Goal: Task Accomplishment & Management: Manage account settings

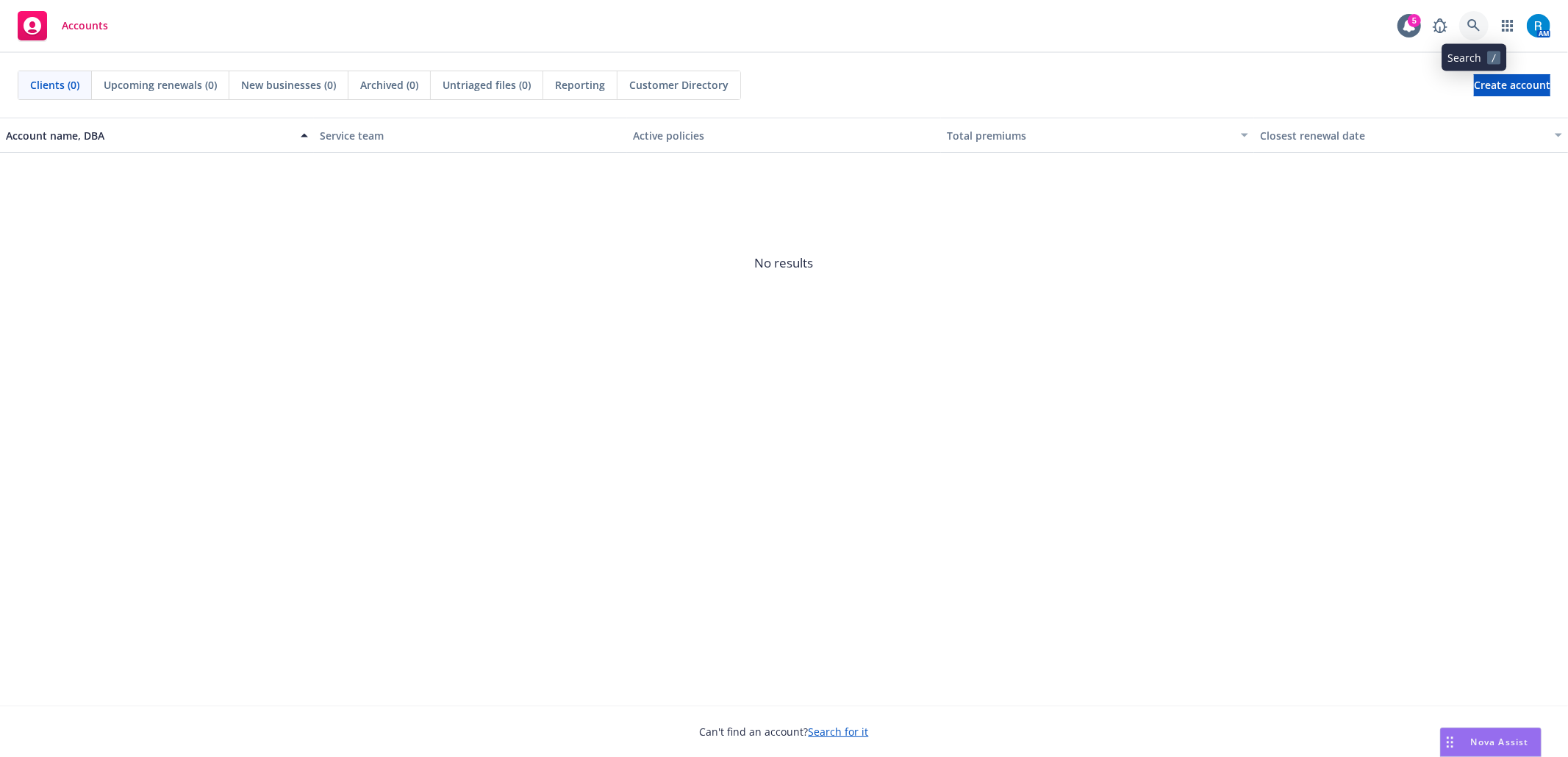
click at [1176, 26] on icon at bounding box center [1473, 25] width 13 height 13
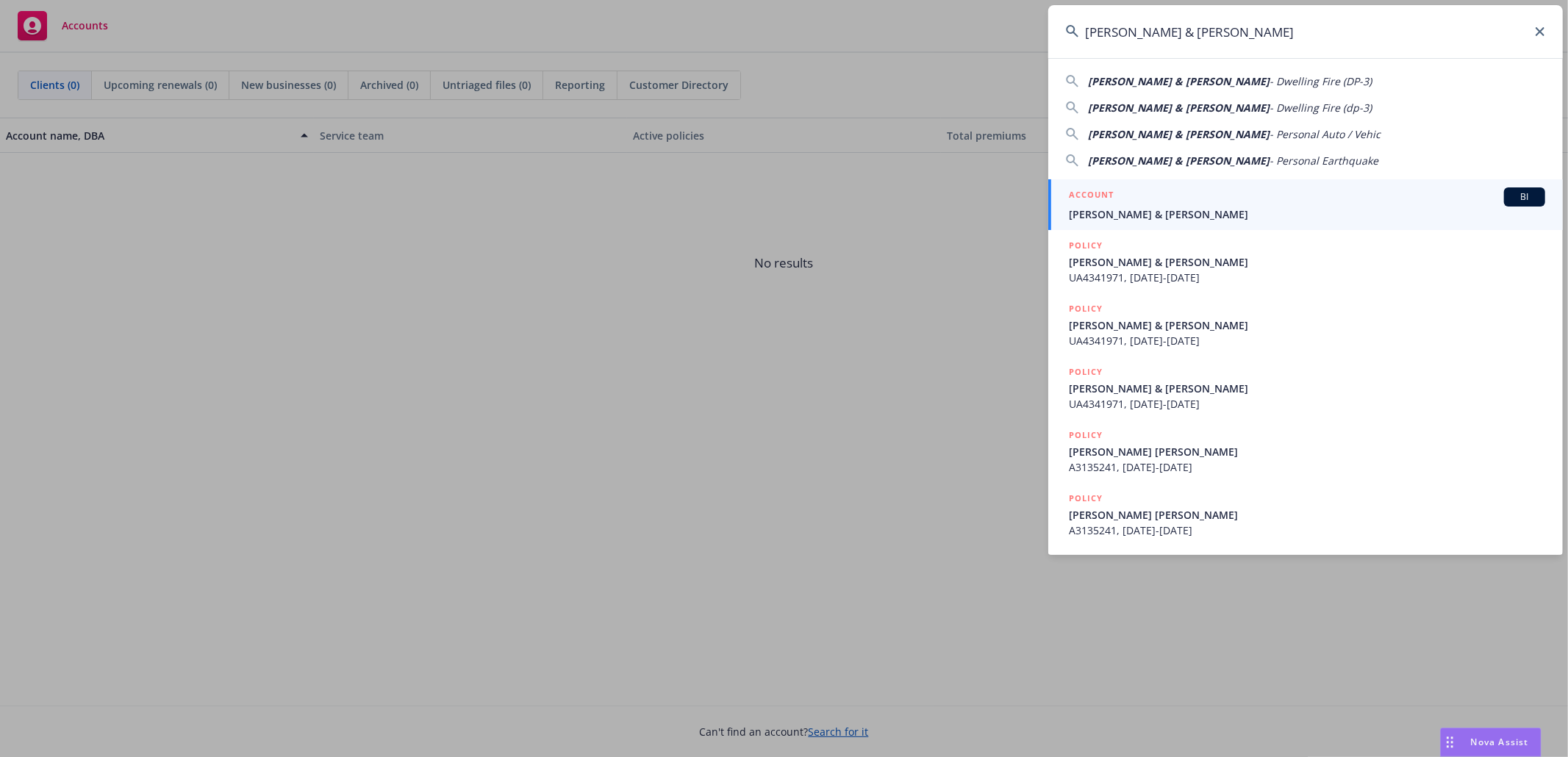
type input "Cliffton & Elizabeth Moser"
click at [1147, 208] on span "Cliffton & Elizabeth Moser" at bounding box center [1306, 214] width 476 height 15
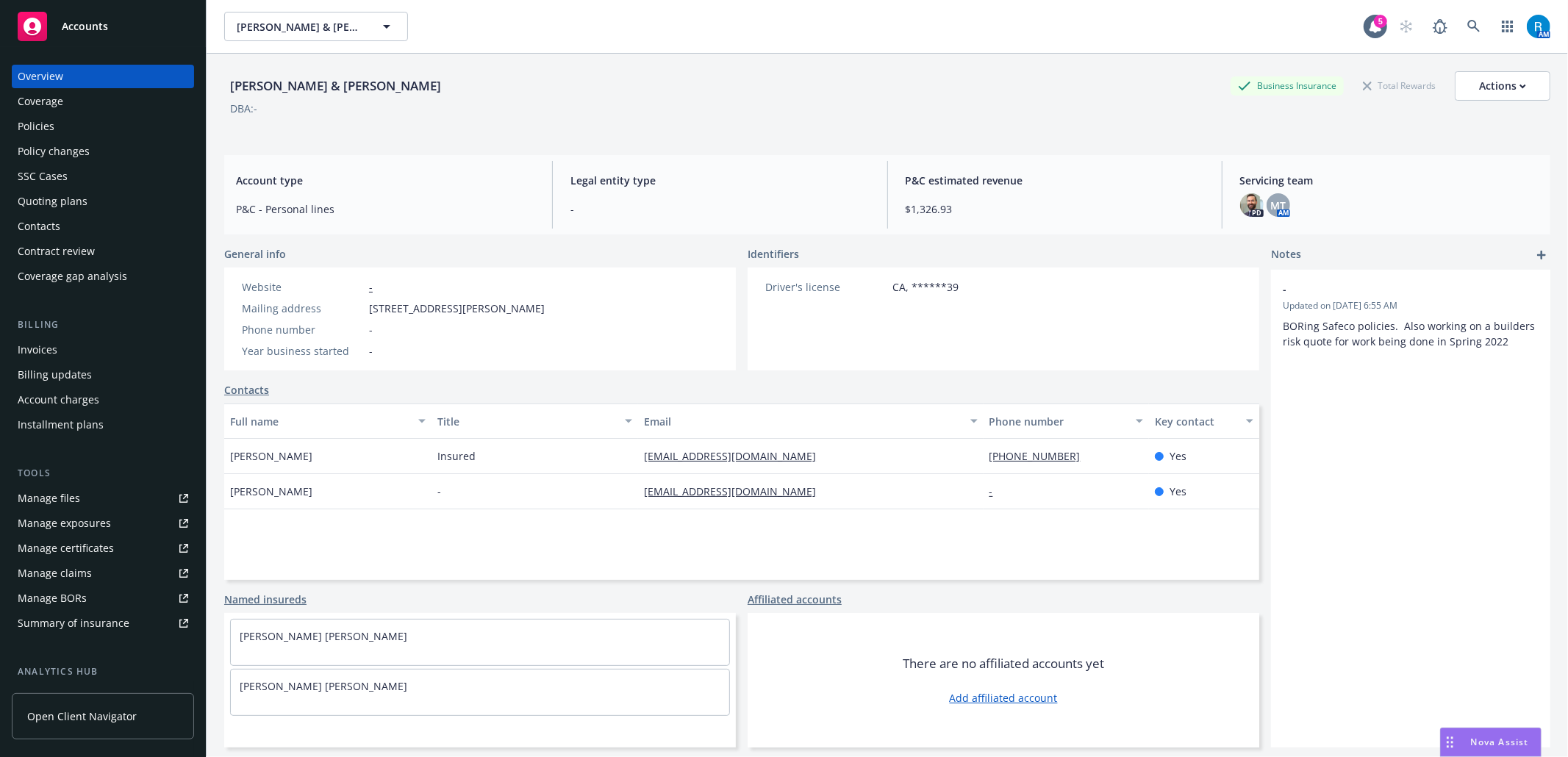
click at [53, 177] on div "SSC Cases" at bounding box center [43, 177] width 50 height 24
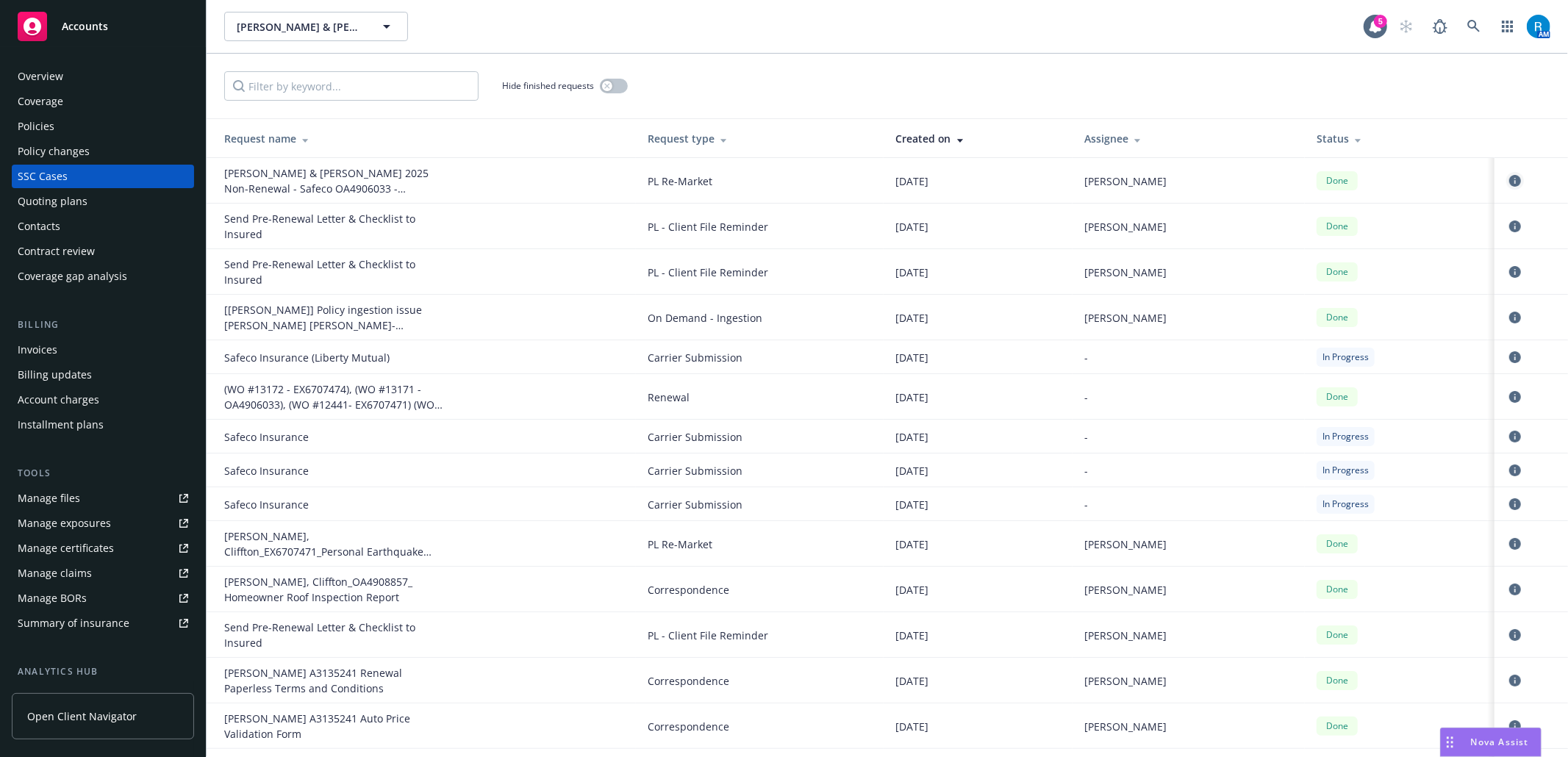
click at [1176, 184] on icon "circleInformation" at bounding box center [1515, 181] width 12 height 12
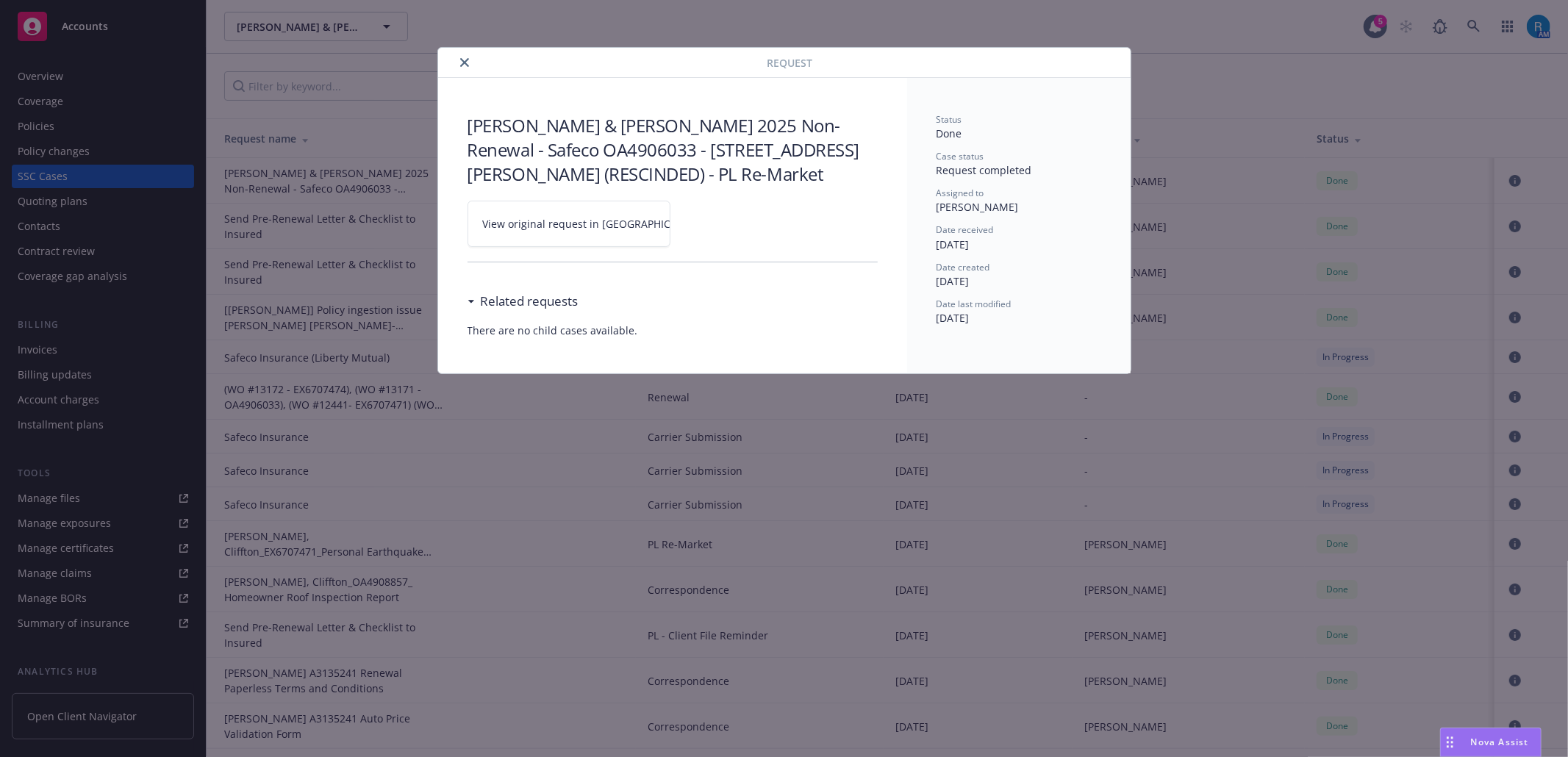
click at [712, 225] on icon at bounding box center [716, 224] width 9 height 9
click at [460, 66] on icon "close" at bounding box center [464, 62] width 9 height 9
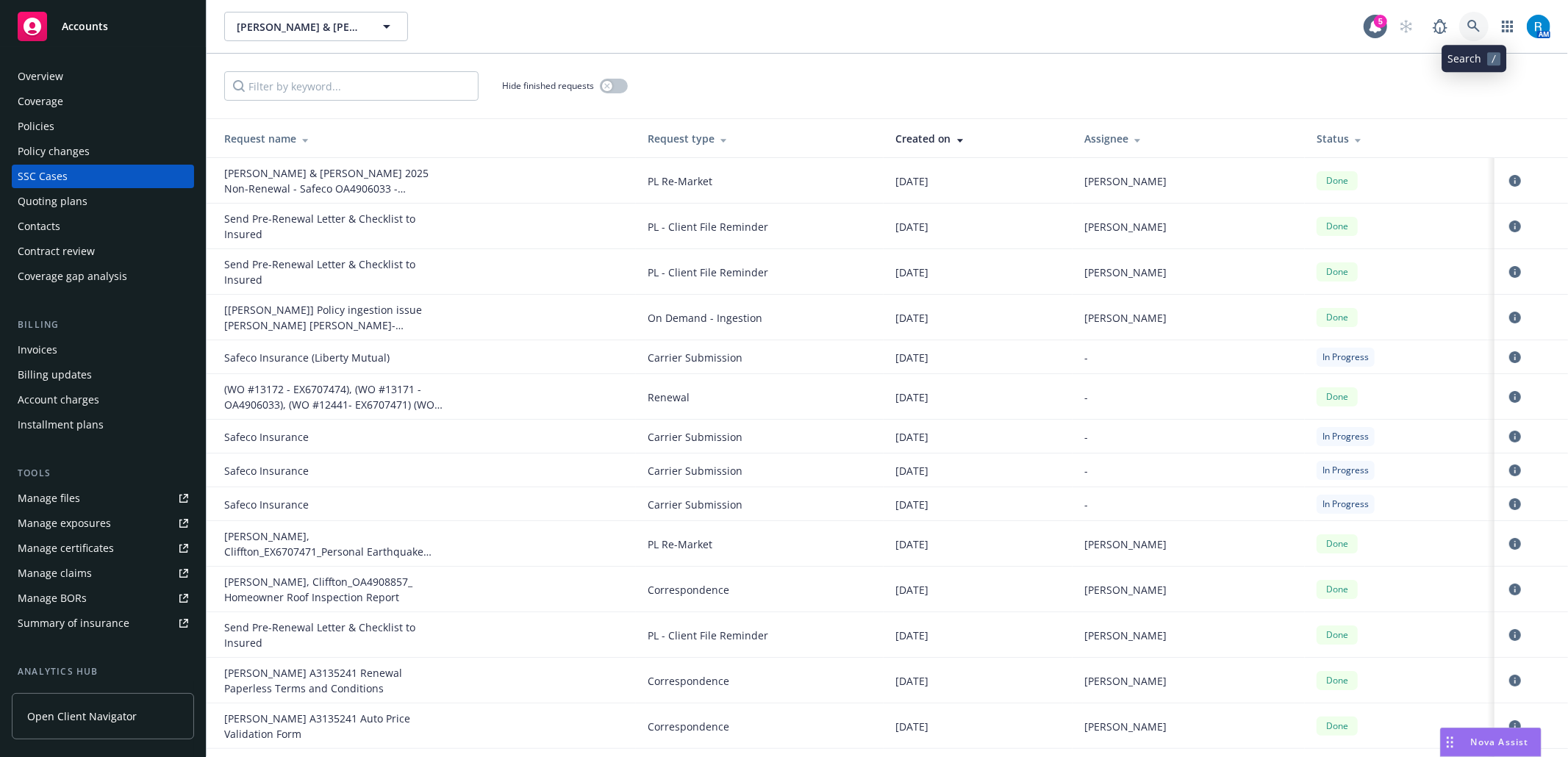
click at [1176, 15] on link at bounding box center [1473, 26] width 29 height 29
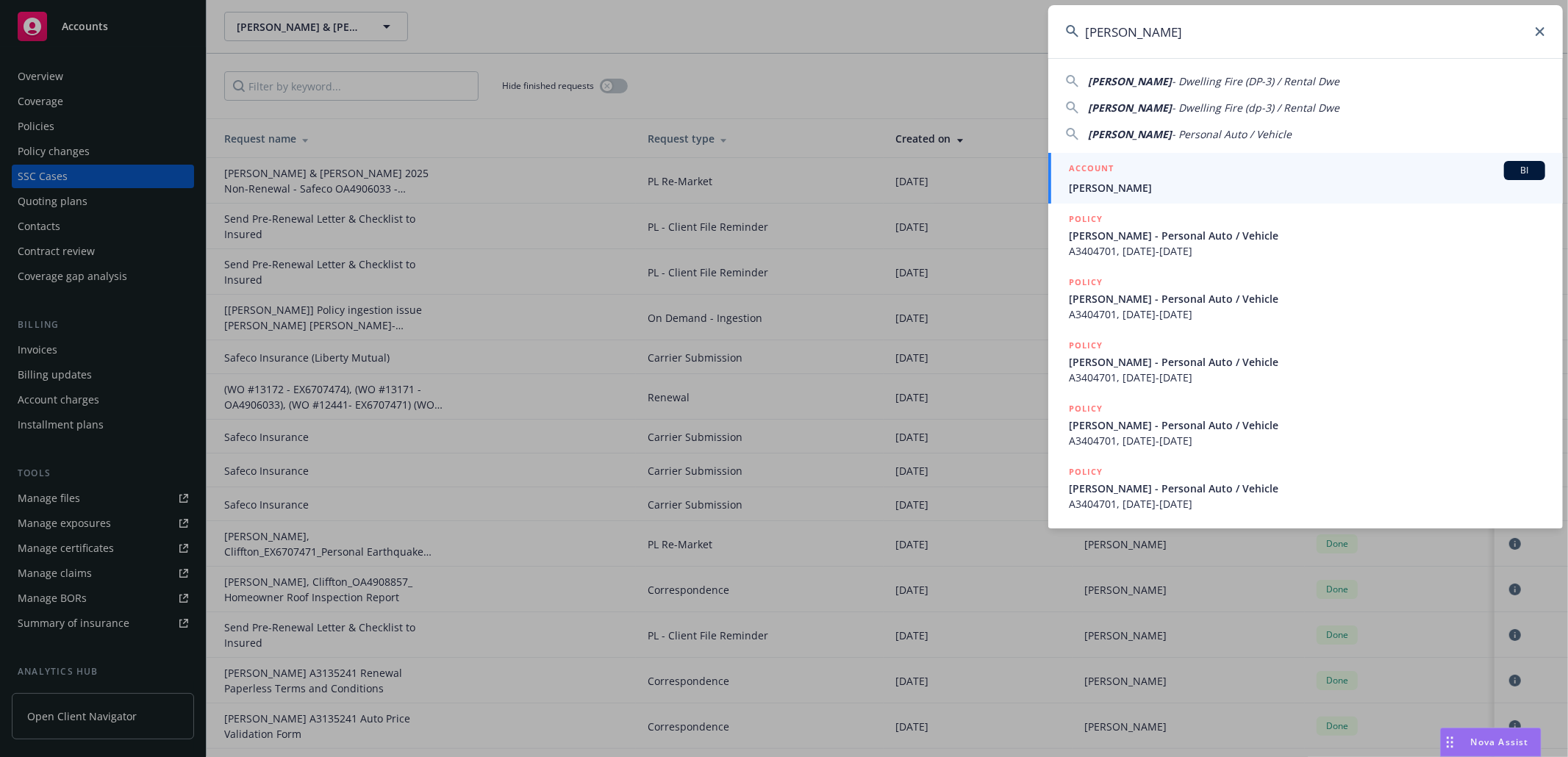
type input "Liza Feliciano"
click at [1148, 181] on span "Liza Feliciano" at bounding box center [1306, 187] width 476 height 15
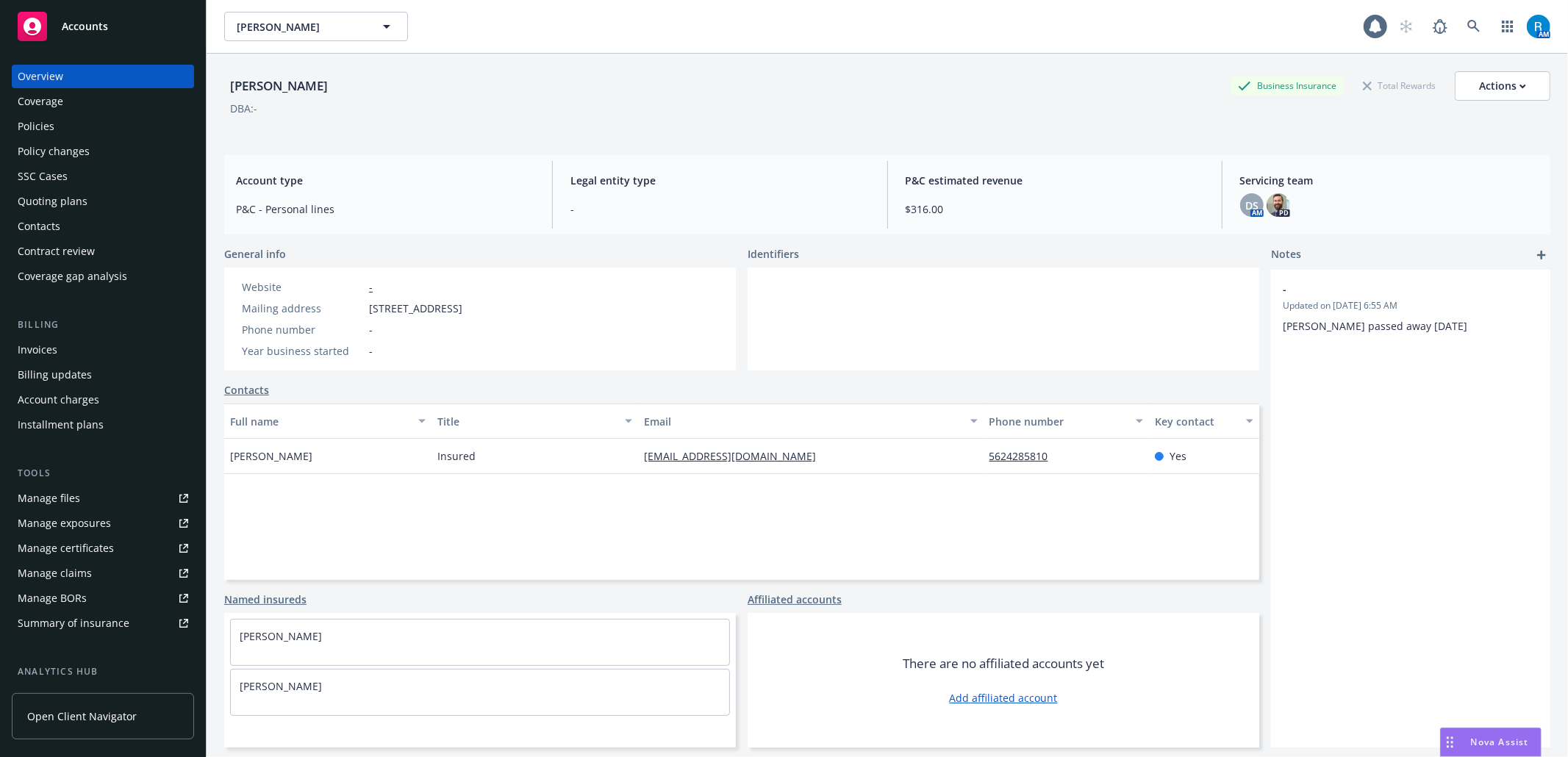
click at [86, 124] on div "Policies" at bounding box center [103, 127] width 171 height 24
click at [63, 133] on div "Policies" at bounding box center [103, 127] width 171 height 24
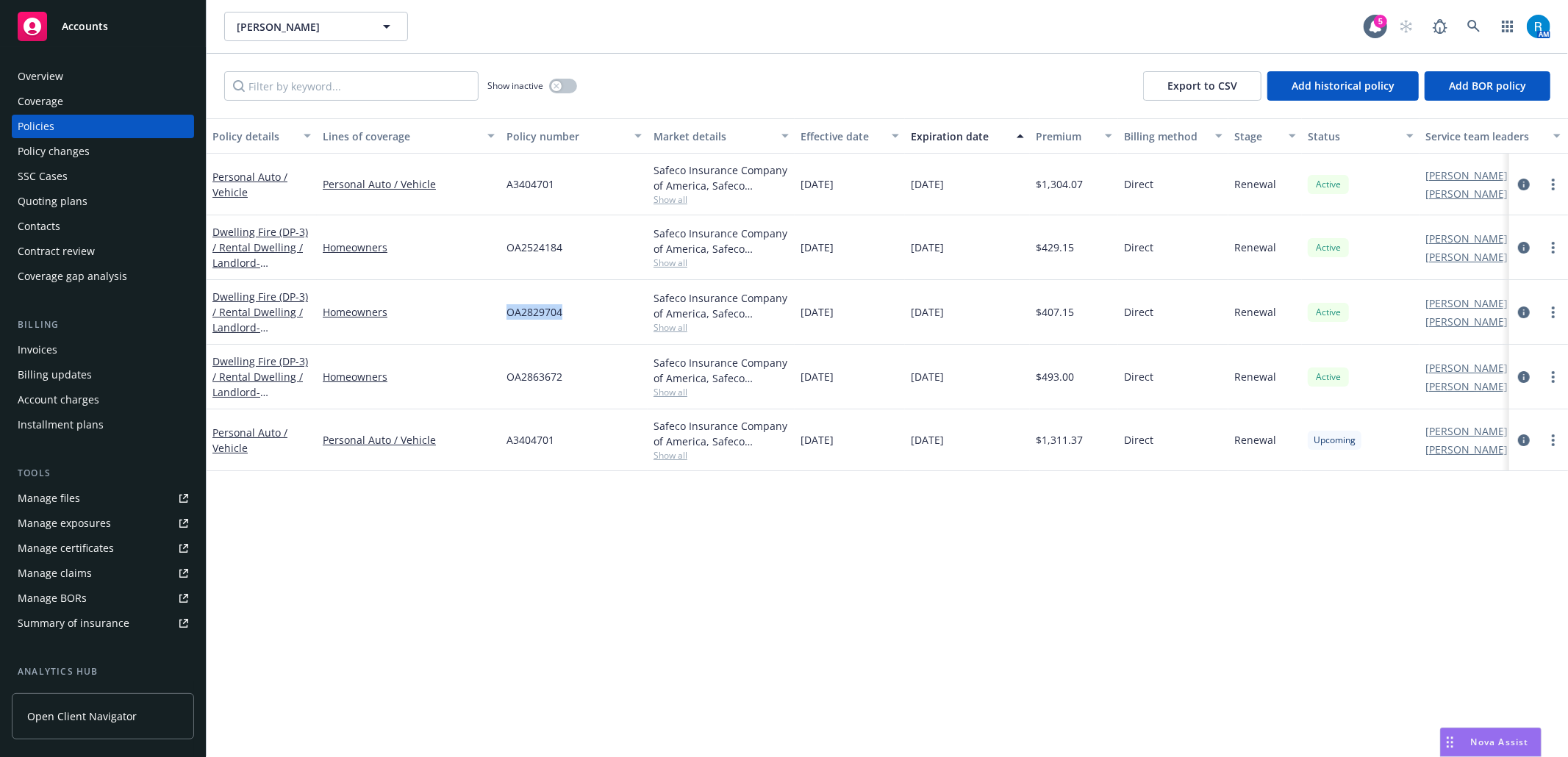
drag, startPoint x: 569, startPoint y: 311, endPoint x: 503, endPoint y: 312, distance: 66.0
click at [503, 312] on div "OA2829704" at bounding box center [573, 312] width 147 height 65
copy span "OA2829704"
click at [60, 183] on div "SSC Cases" at bounding box center [43, 177] width 50 height 24
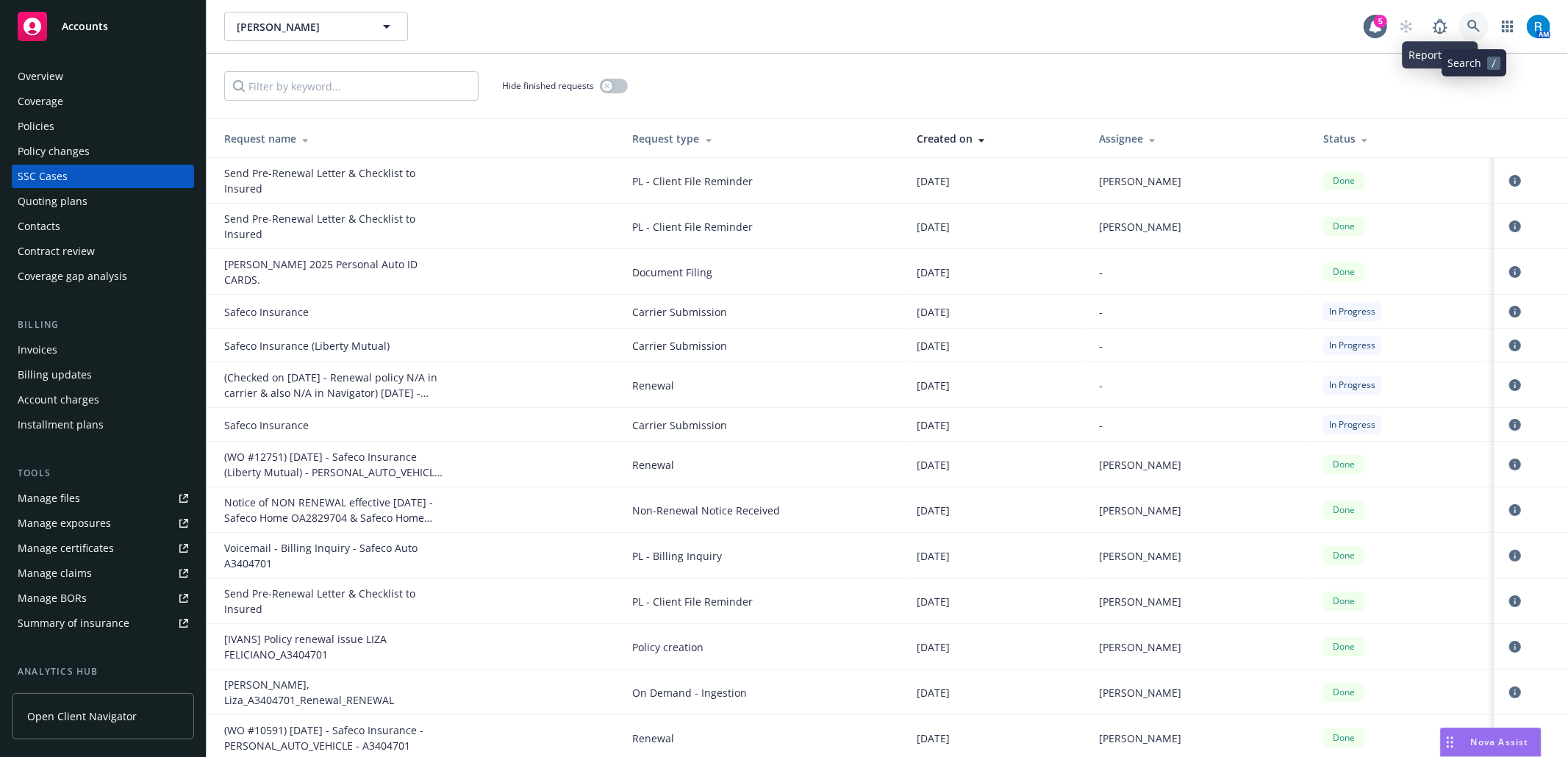
click at [1176, 24] on icon at bounding box center [1473, 26] width 13 height 13
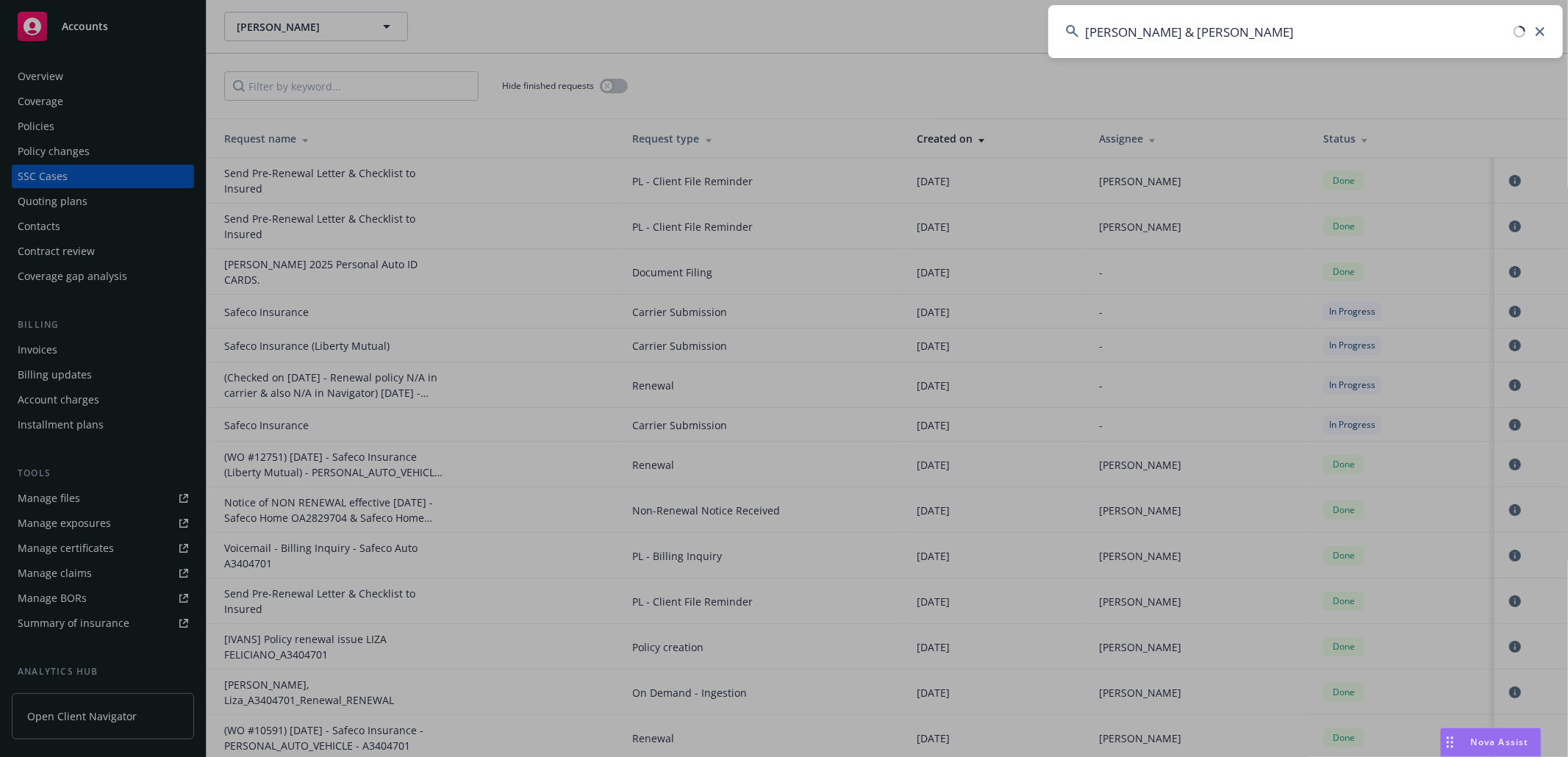
type input "Black, Matthew & Leslie"
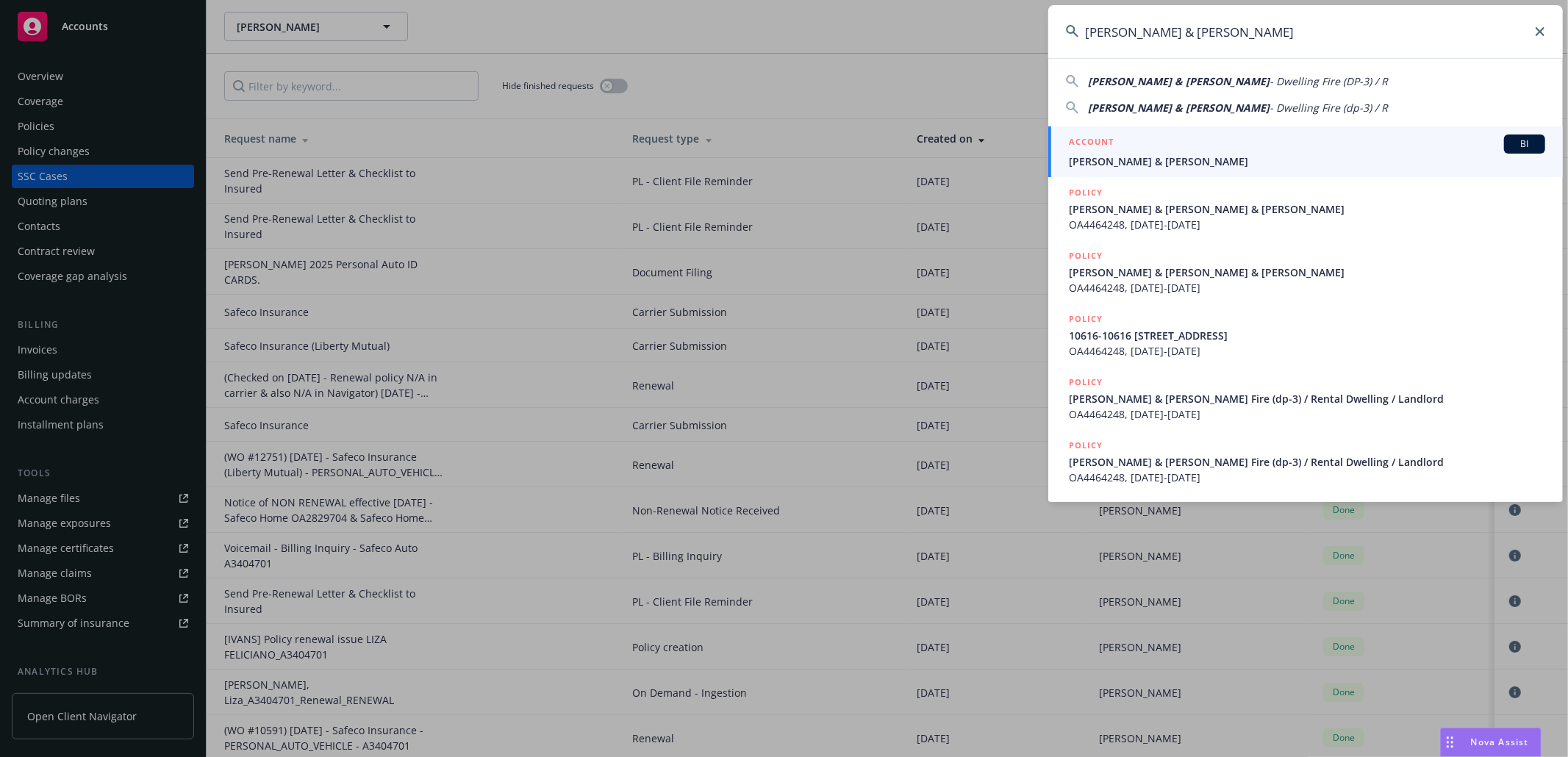
click at [1176, 160] on span "Black, Matthew & Leslie" at bounding box center [1306, 161] width 476 height 15
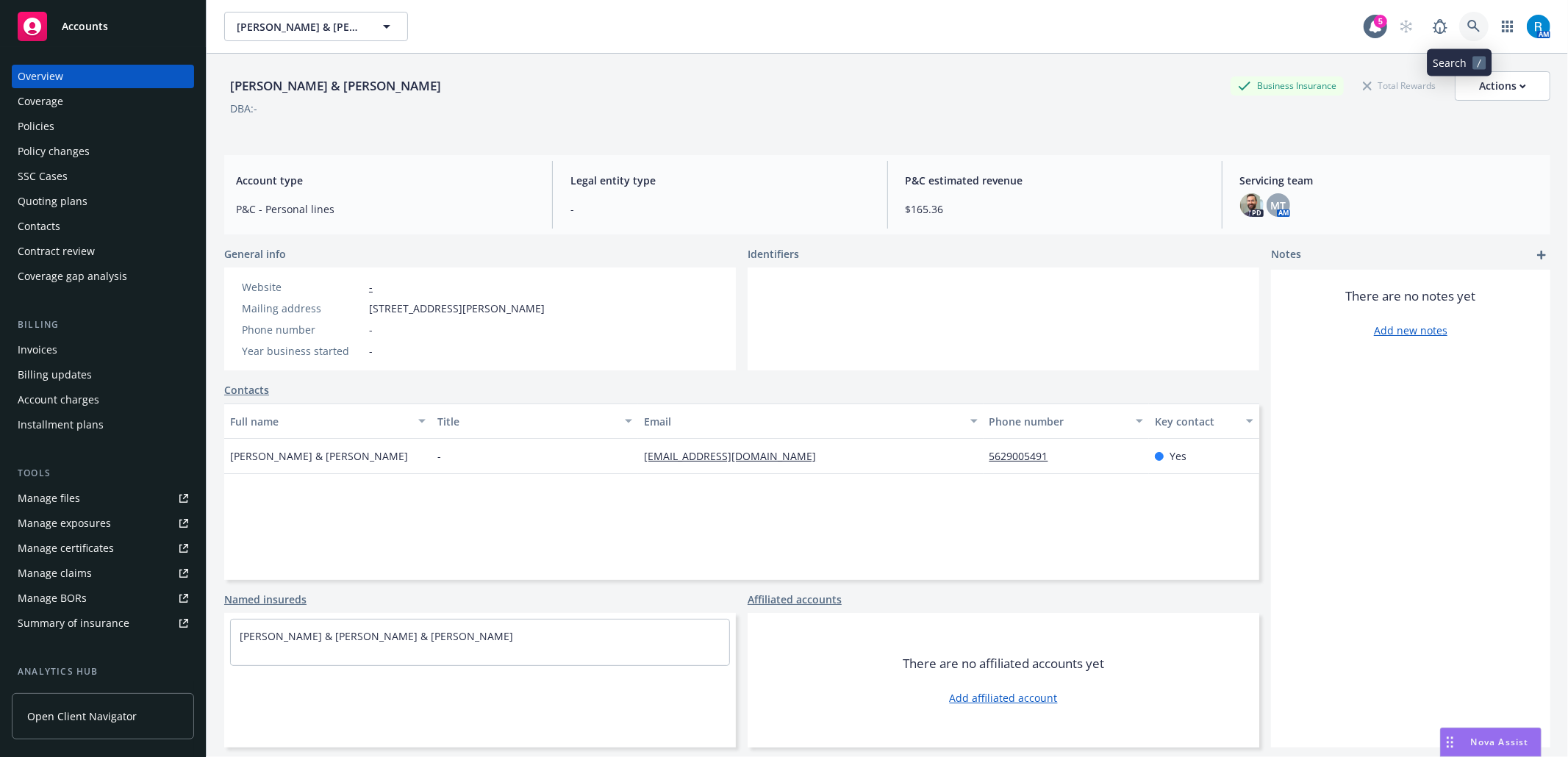
click at [1176, 28] on icon at bounding box center [1473, 26] width 13 height 13
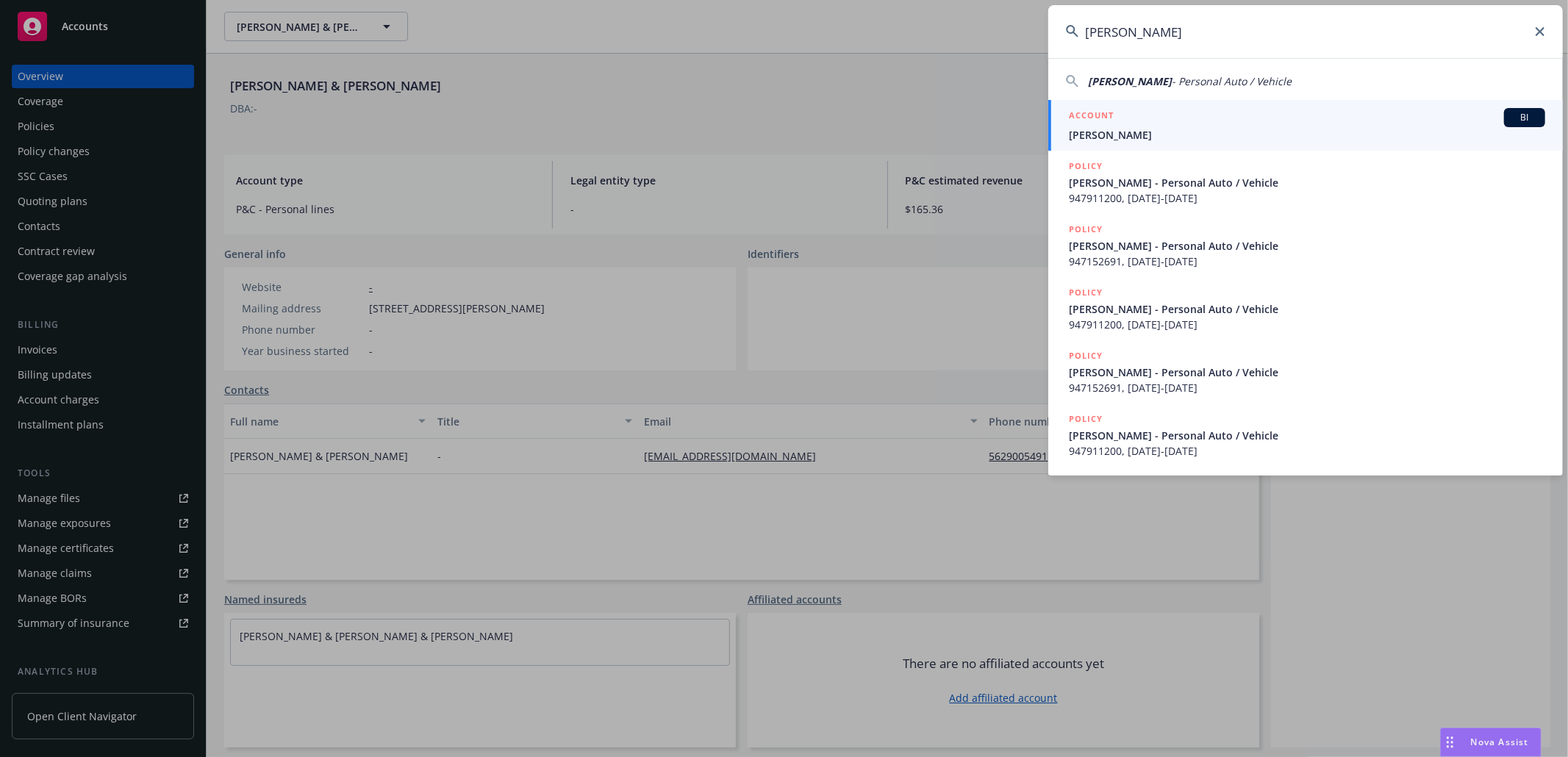
type input "Florez, Richard"
click at [1176, 132] on span "Florez, Richard" at bounding box center [1306, 134] width 476 height 15
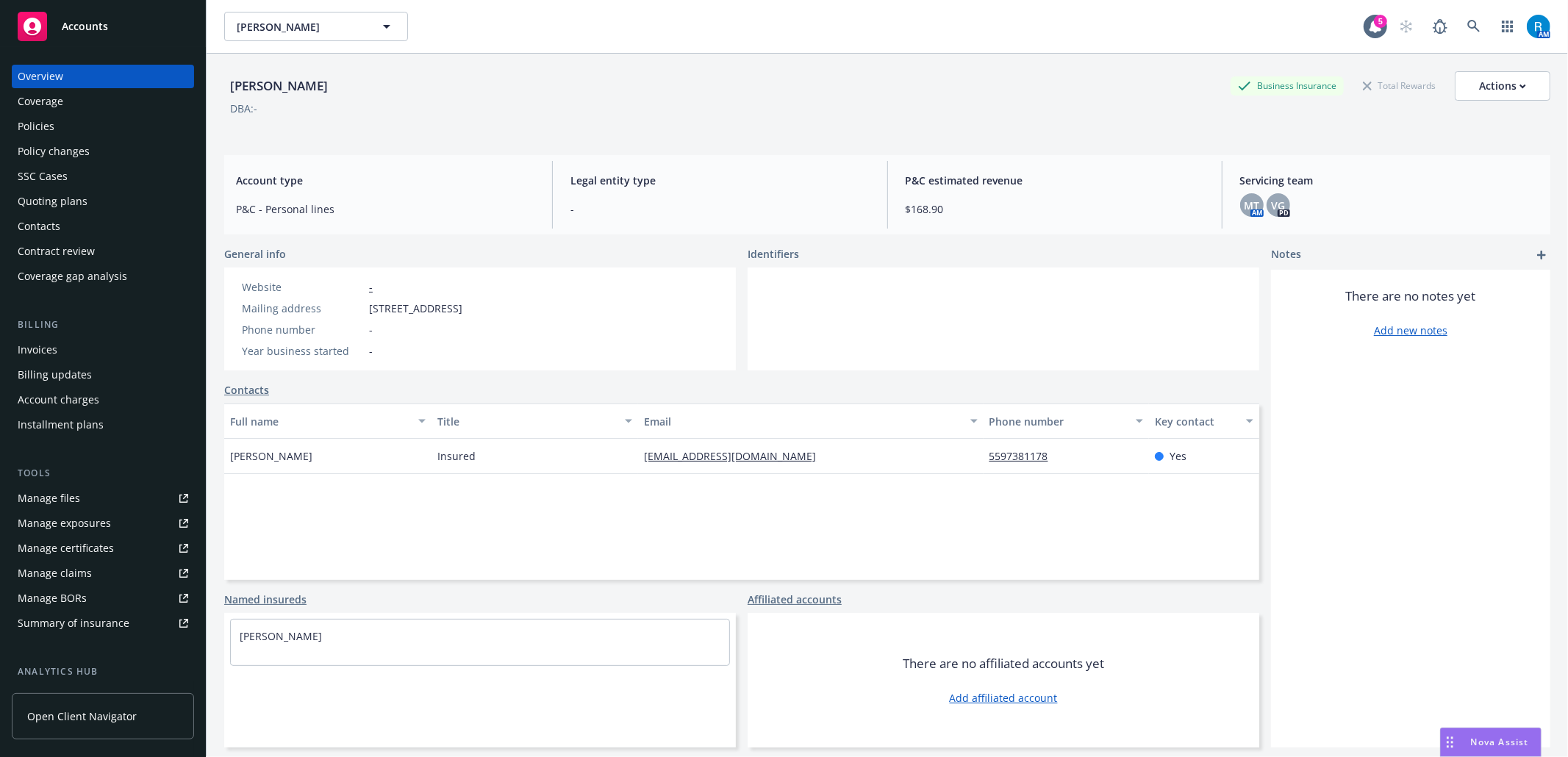
click at [106, 125] on div "Policies" at bounding box center [103, 127] width 171 height 24
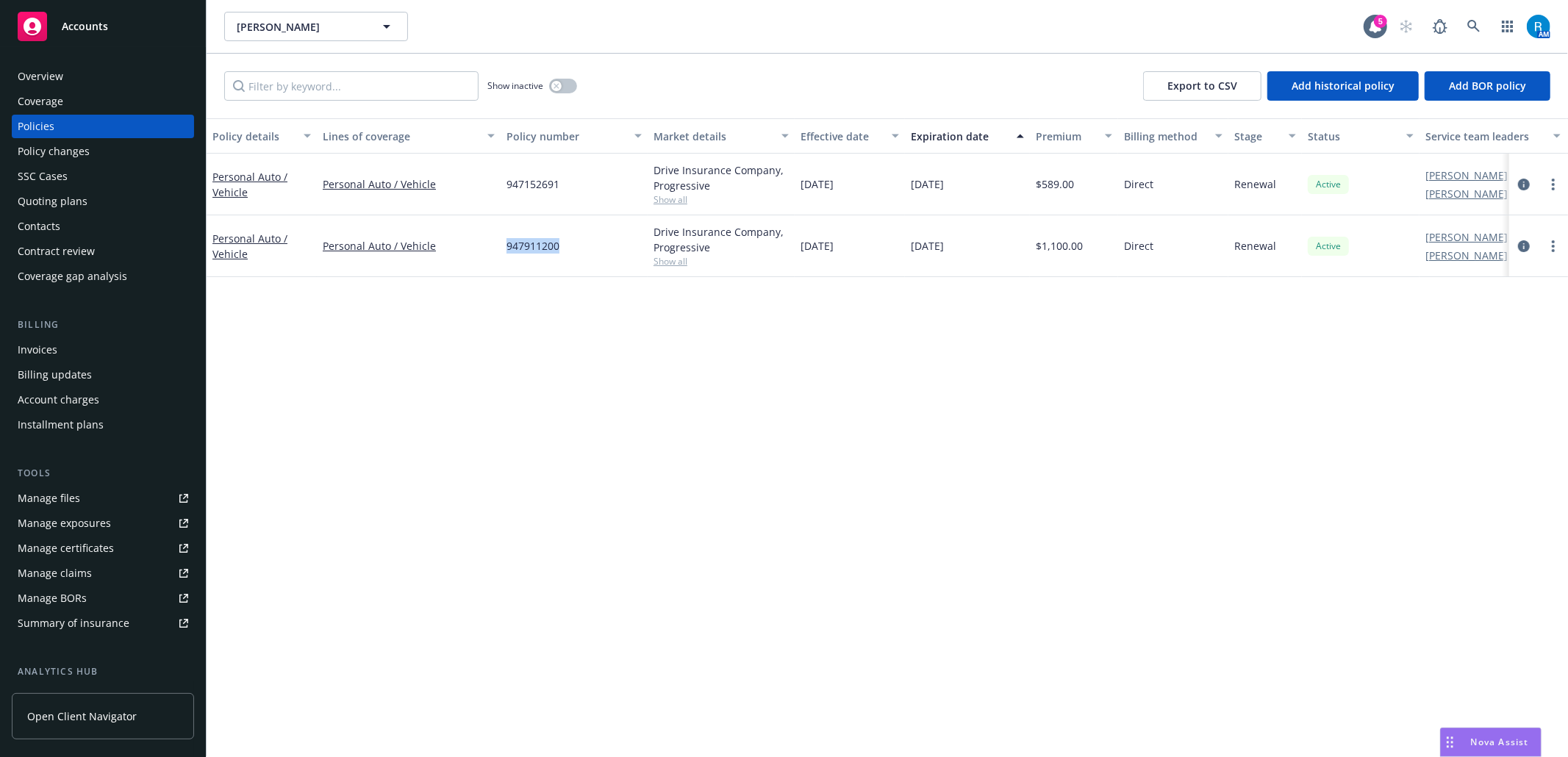
drag, startPoint x: 567, startPoint y: 248, endPoint x: 497, endPoint y: 253, distance: 70.2
click at [497, 253] on div "Personal Auto / Vehicle Personal Auto / Vehicle 947911200 Drive Insurance Compa…" at bounding box center [916, 247] width 1419 height 62
drag, startPoint x: 571, startPoint y: 181, endPoint x: 508, endPoint y: 185, distance: 63.1
click at [508, 185] on div "947152691" at bounding box center [573, 185] width 147 height 62
copy span "947152691"
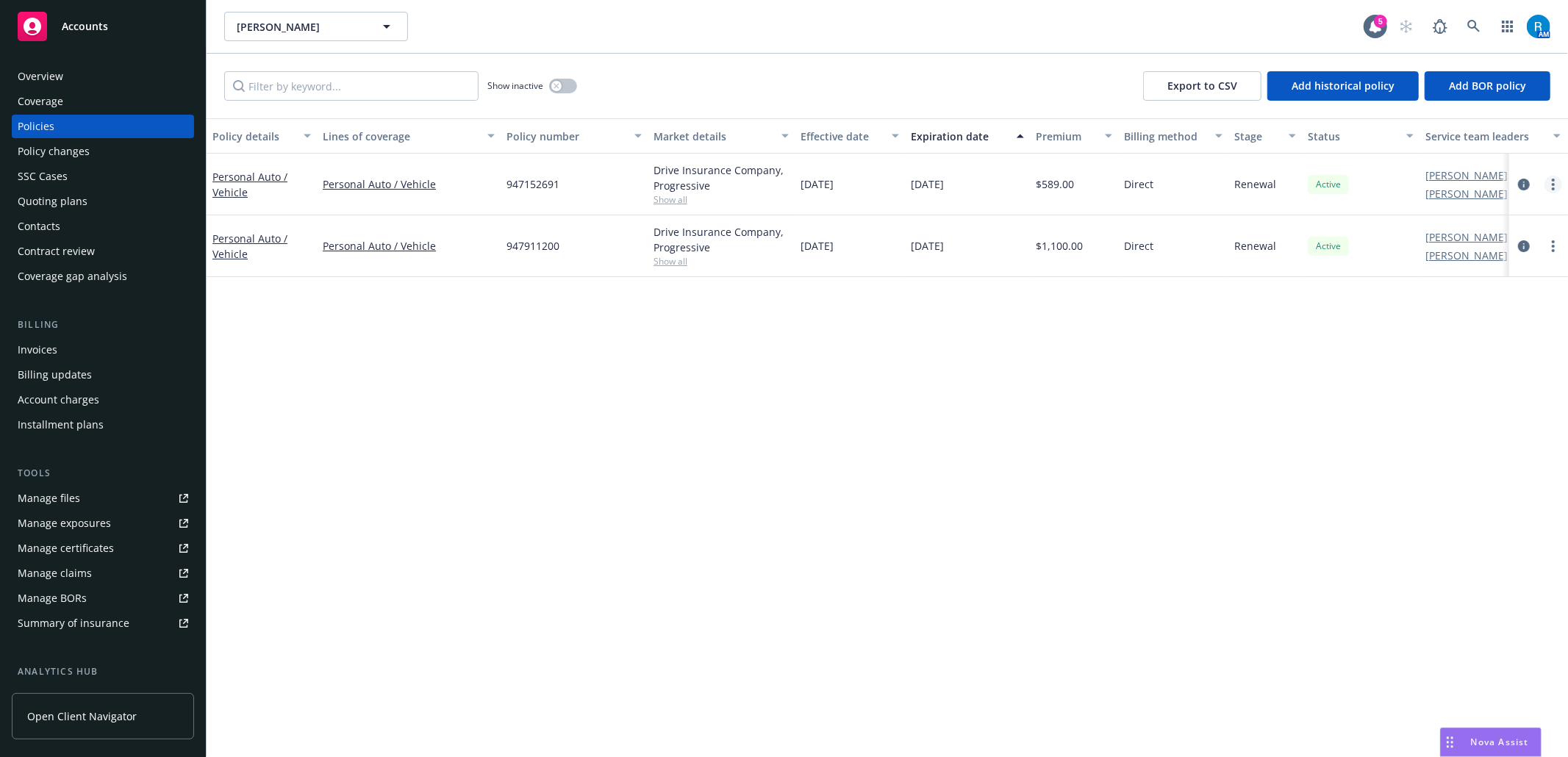
click at [1176, 183] on icon "more" at bounding box center [1553, 185] width 3 height 12
click at [1176, 243] on link "Renew with incumbent" at bounding box center [1474, 244] width 173 height 29
select select "6"
select select "CA"
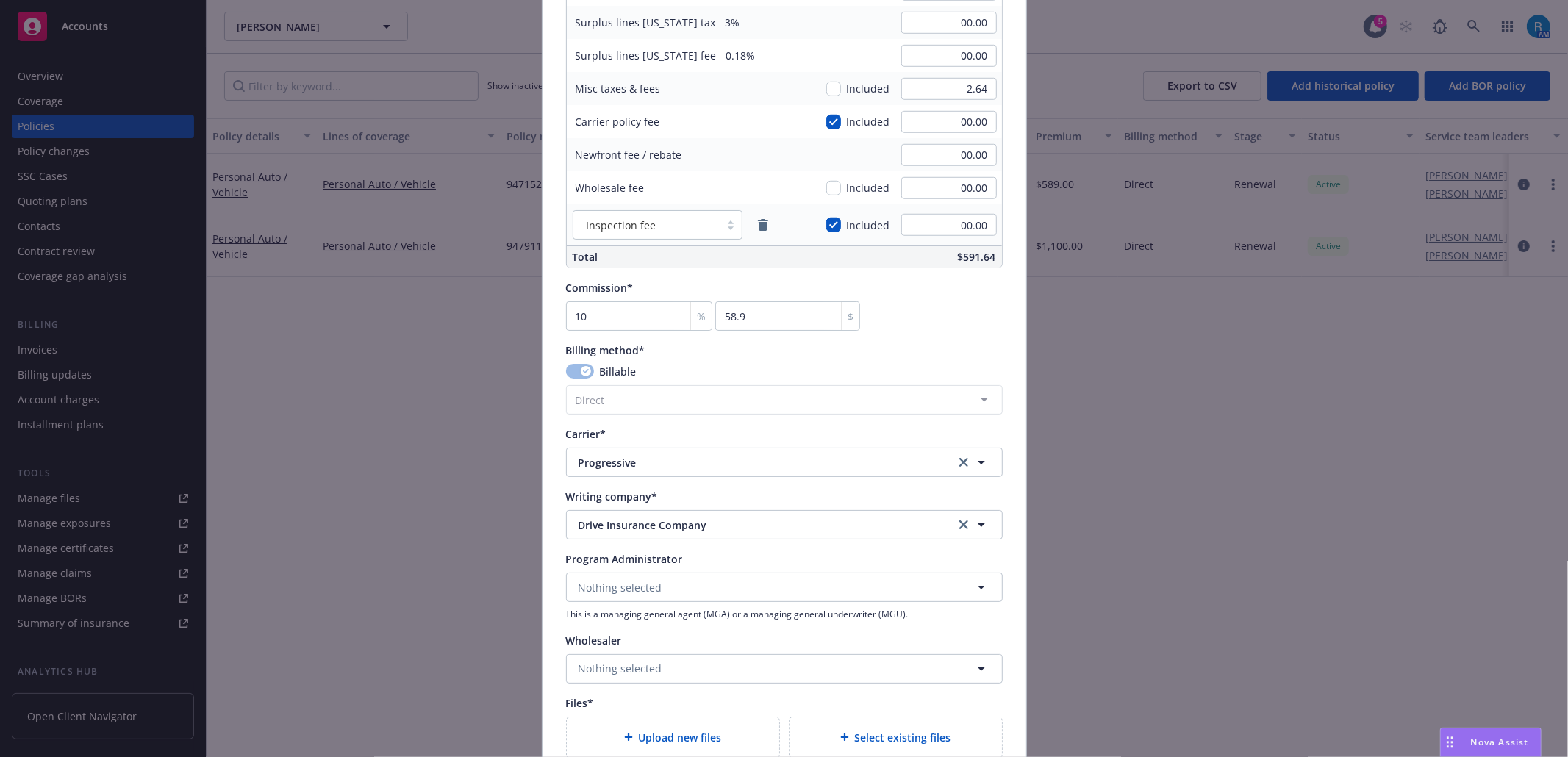
scroll to position [1093, 0]
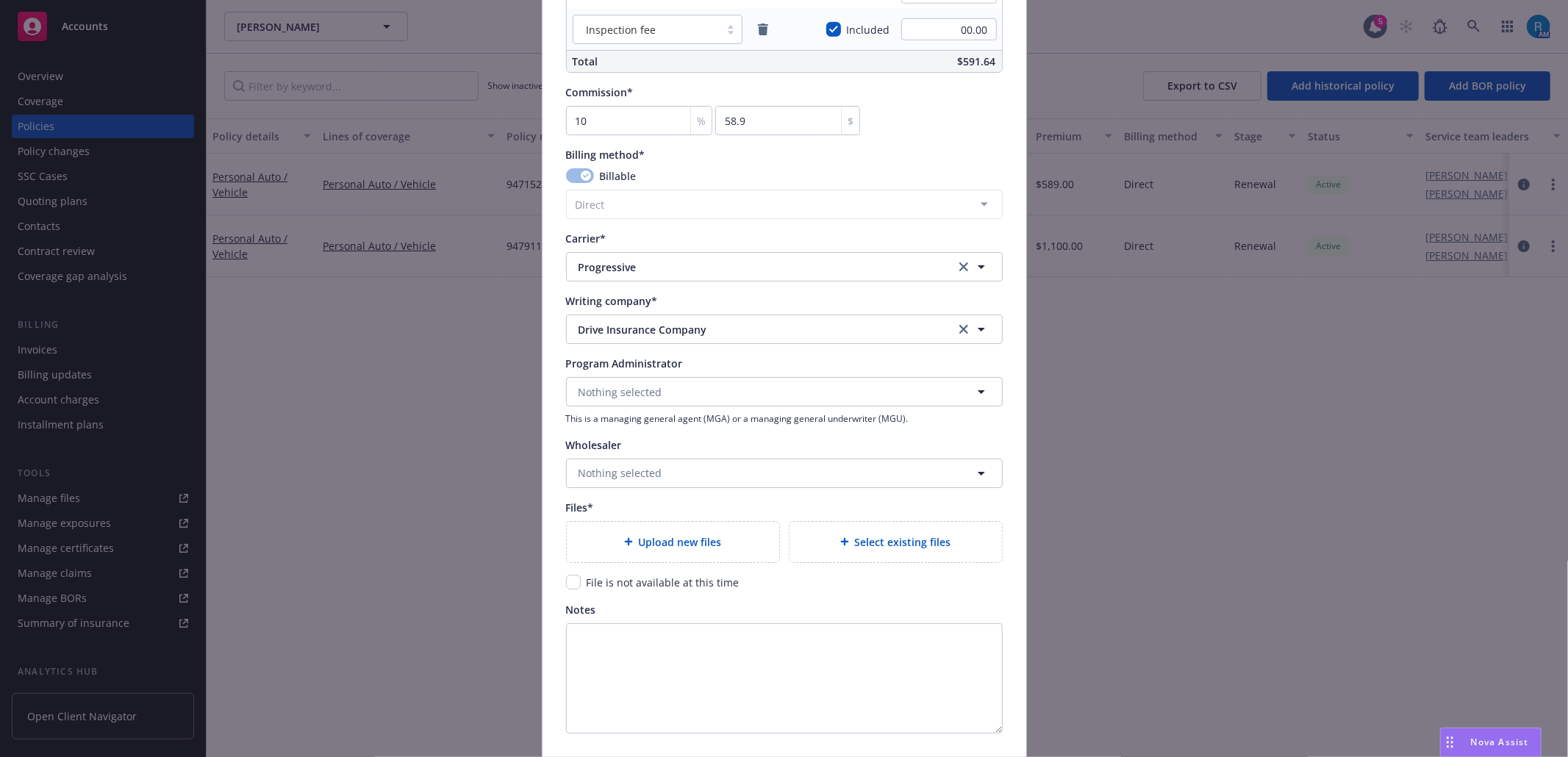
click at [689, 542] on div "Upload new files" at bounding box center [673, 542] width 213 height 40
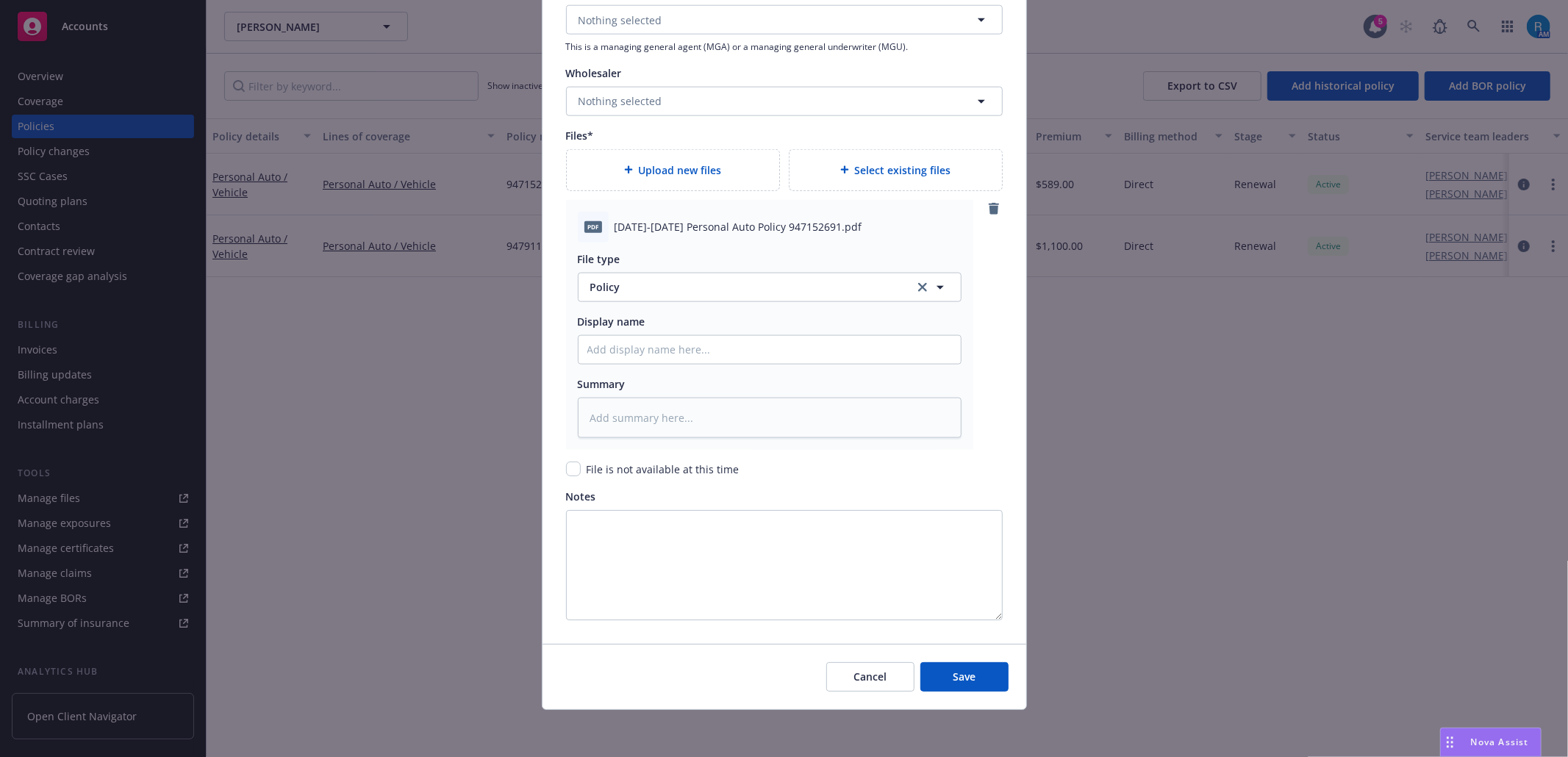
scroll to position [1466, 0]
click at [633, 358] on input "Policy display name" at bounding box center [769, 350] width 383 height 28
paste input "2025-2026 Personal Auto Policy 947152691"
type textarea "x"
type input "2025-2026 Personal Auto Policy 947152691"
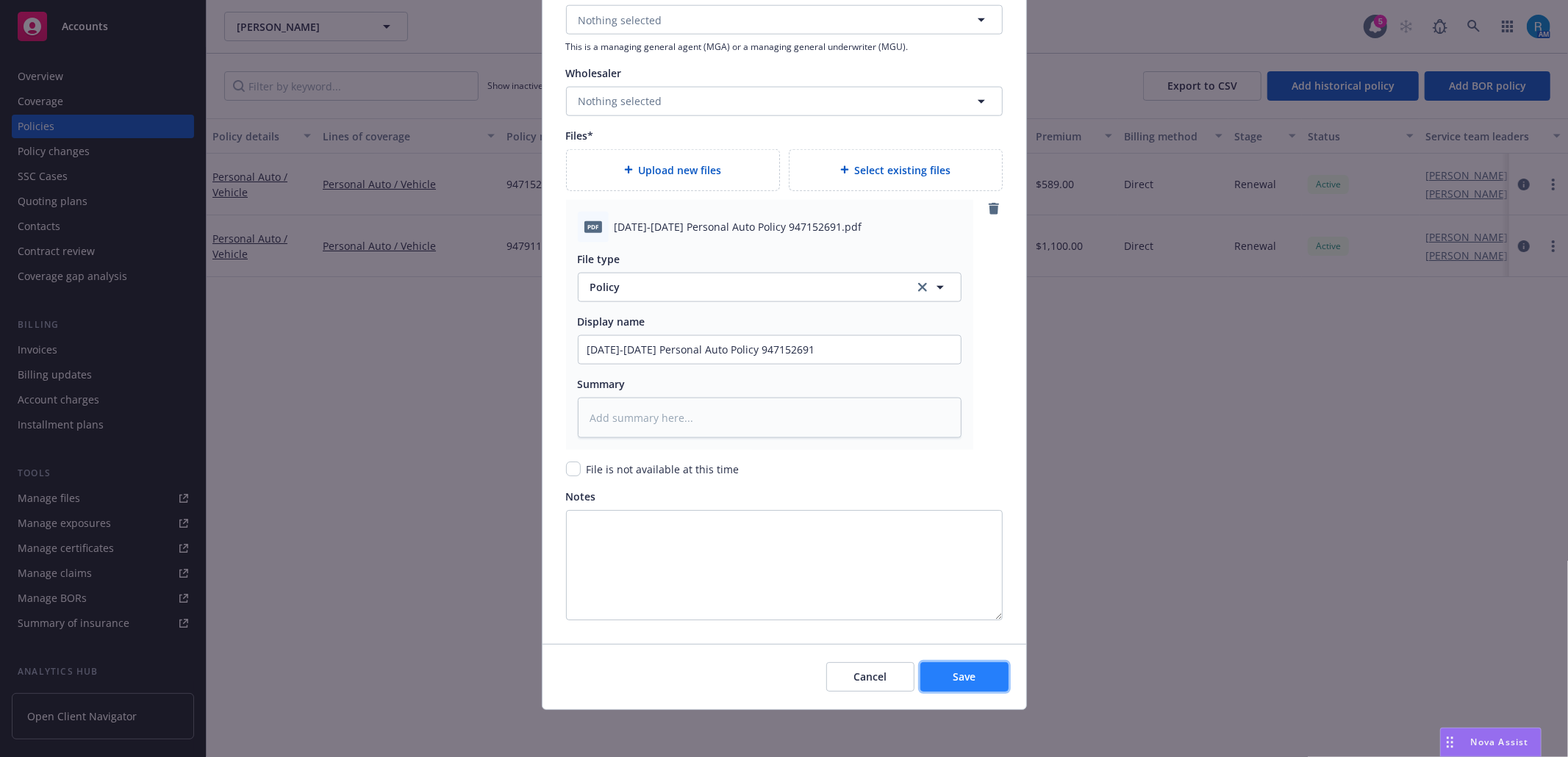
click at [985, 542] on button "Save" at bounding box center [965, 676] width 88 height 29
type textarea "x"
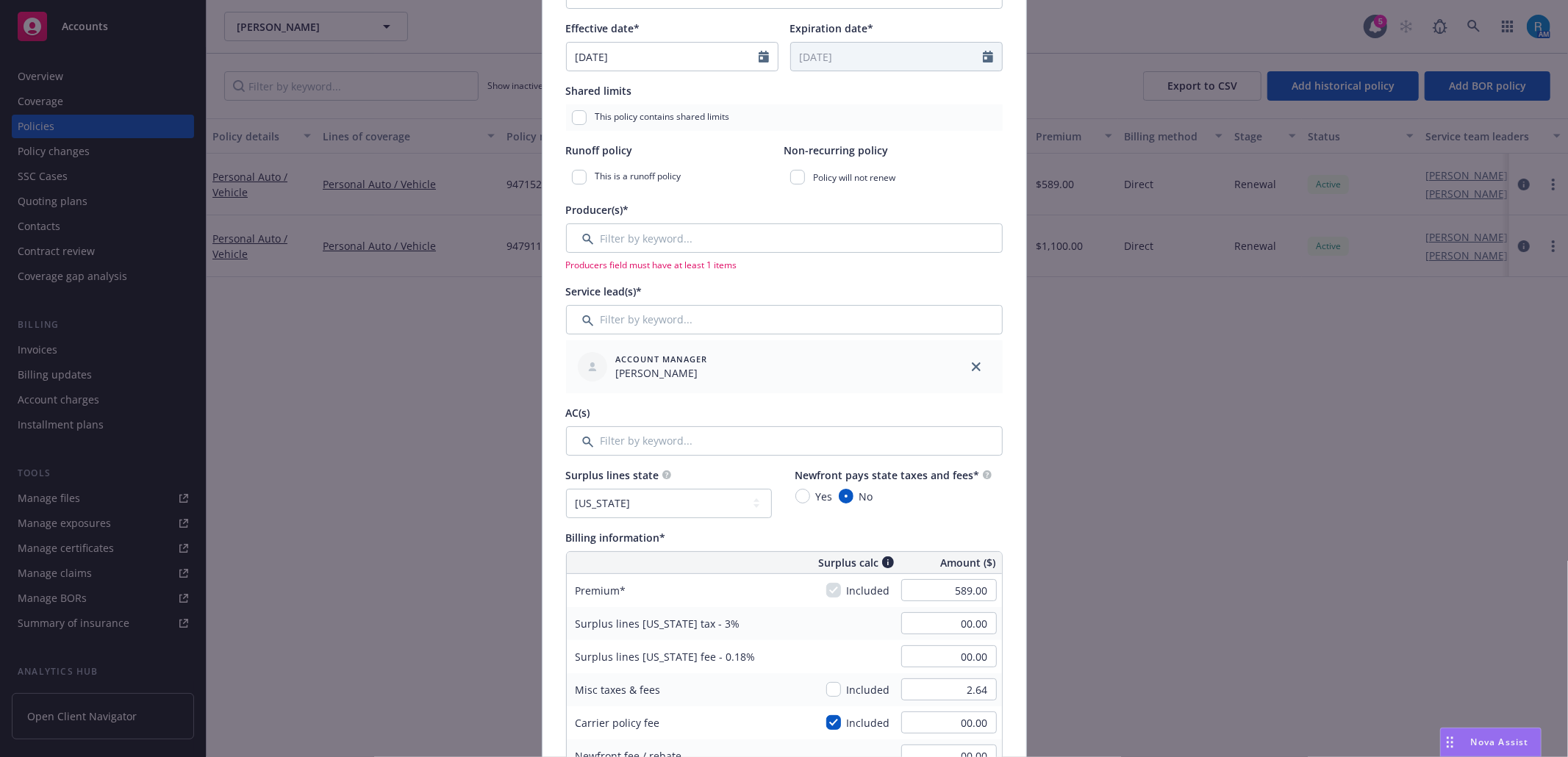
scroll to position [309, 0]
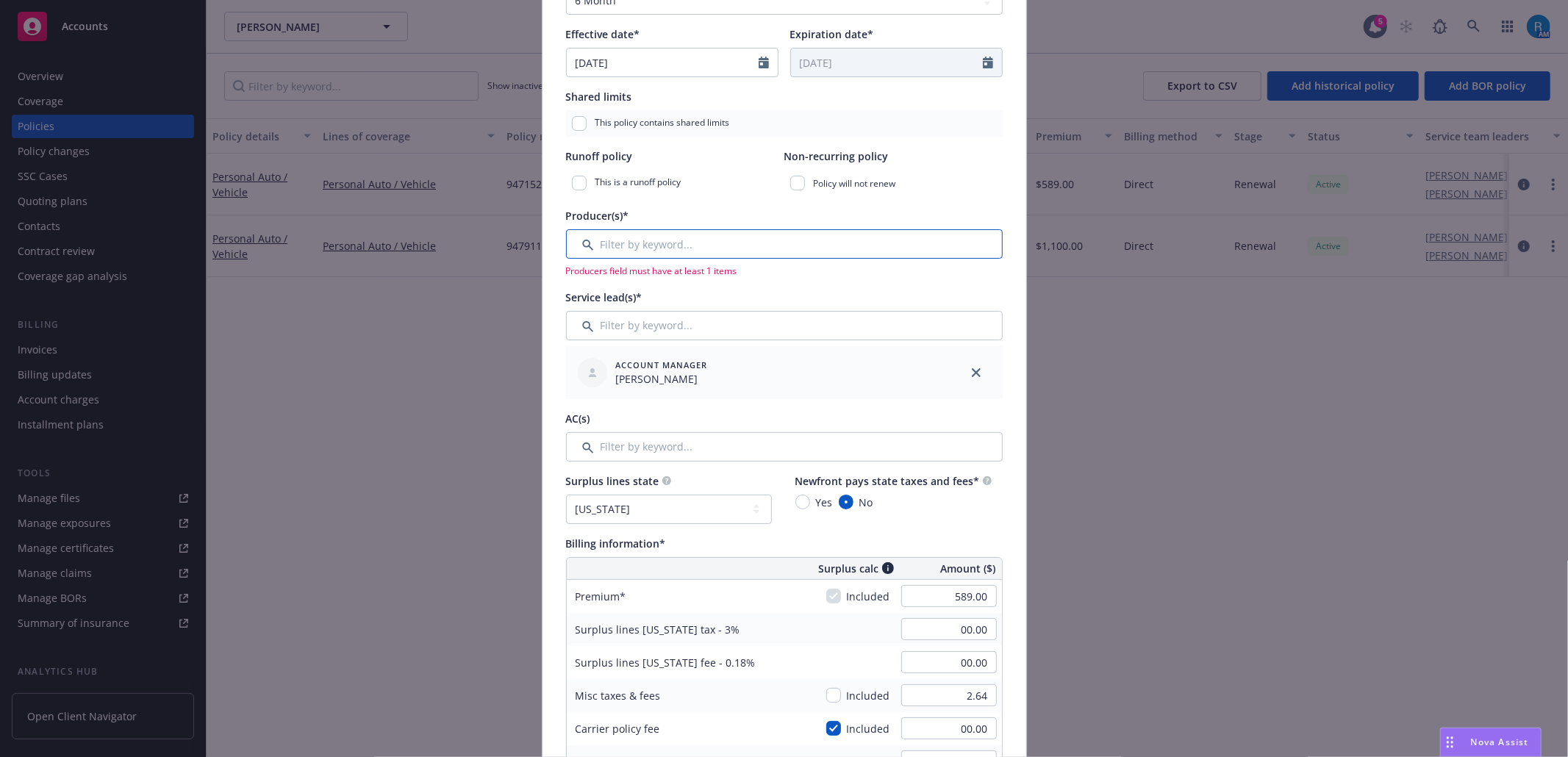
click at [633, 251] on input "Filter by keyword..." at bounding box center [784, 244] width 436 height 29
type input "New"
click at [642, 280] on span "Nothing found" at bounding box center [617, 285] width 72 height 14
click at [676, 257] on input "Filter by keyword..." at bounding box center [784, 244] width 436 height 29
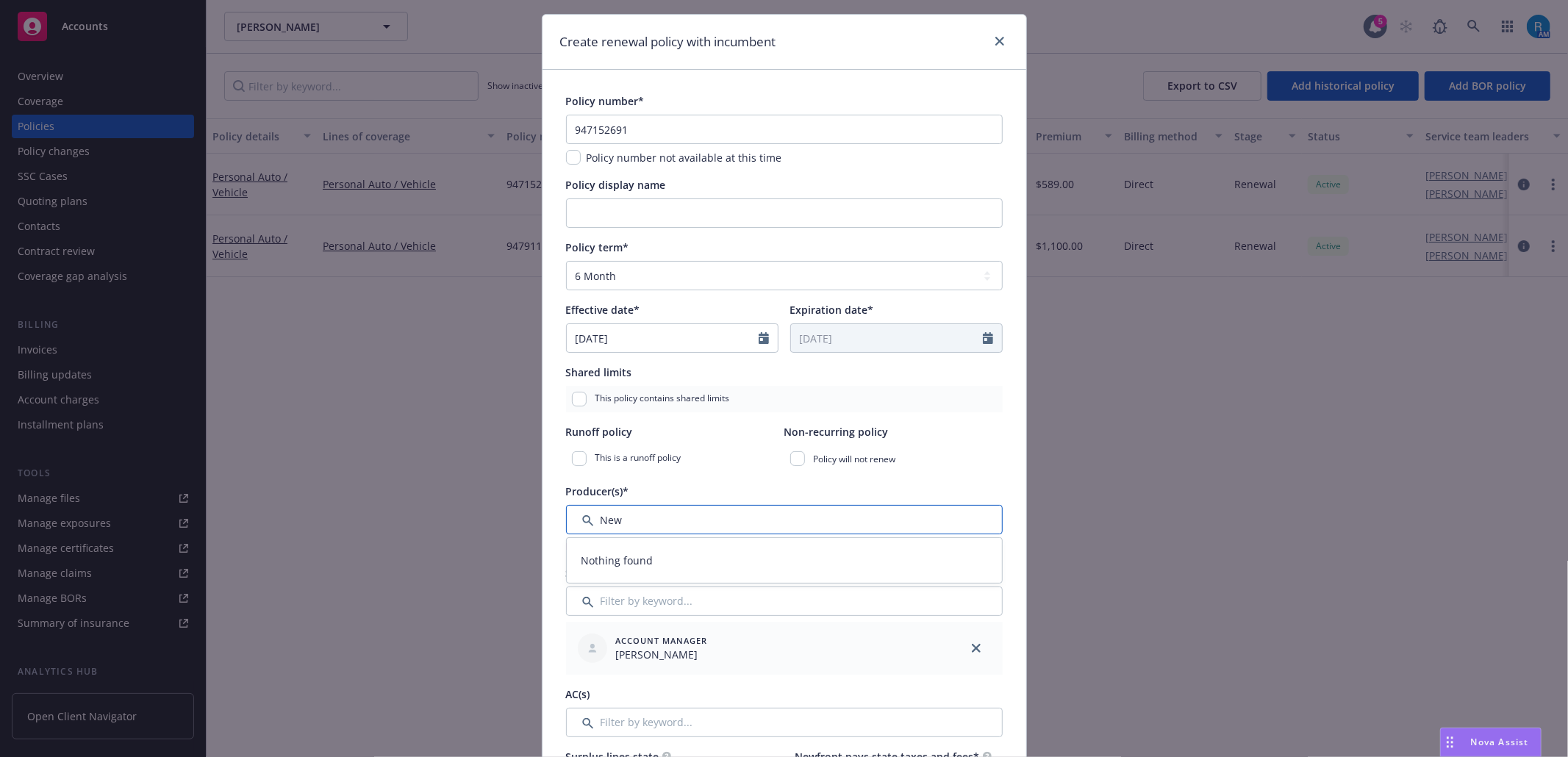
scroll to position [15, 0]
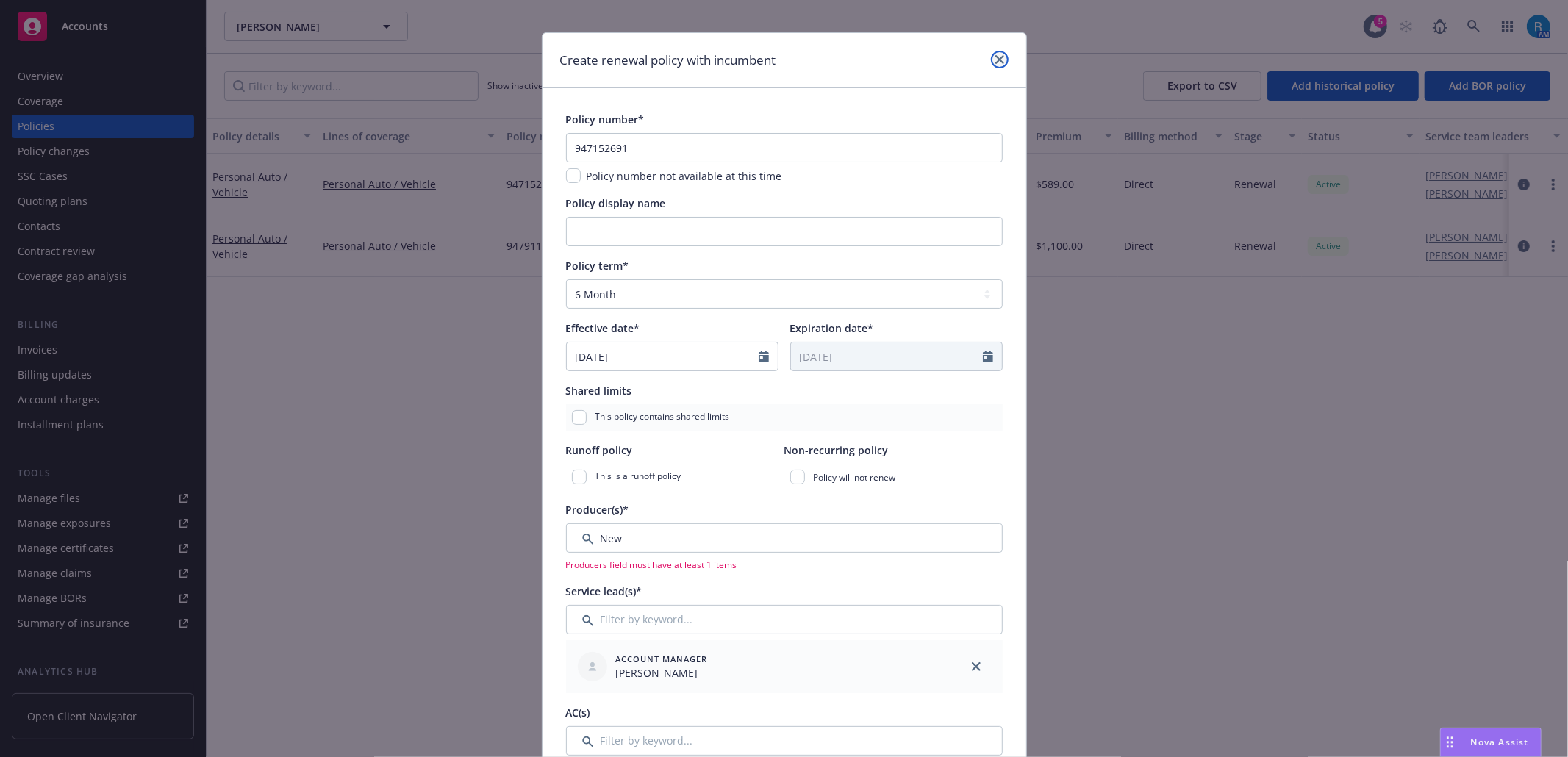
click at [998, 65] on link "close" at bounding box center [1000, 60] width 18 height 18
type textarea "x"
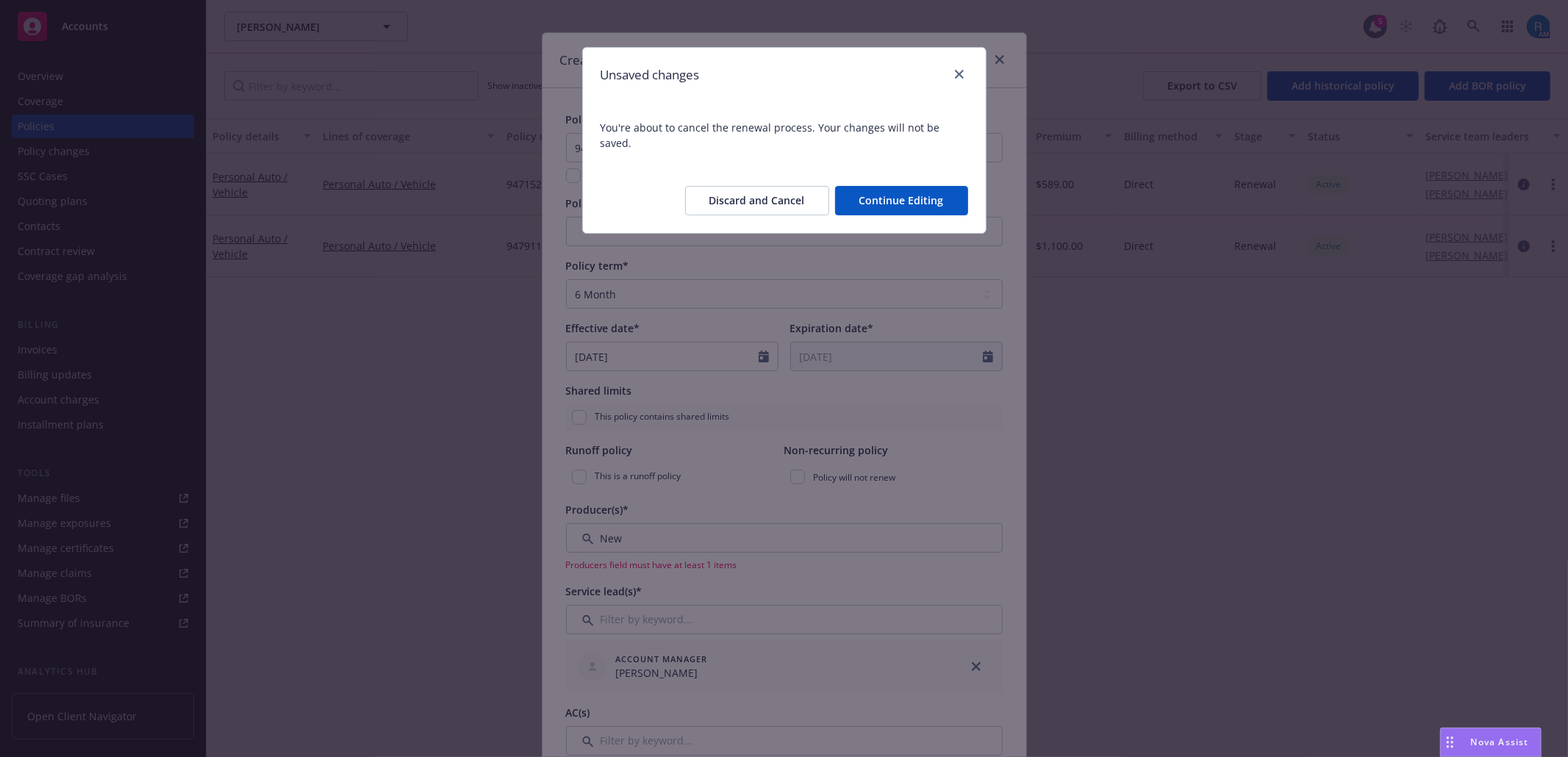
click at [768, 186] on button "Discard and Cancel" at bounding box center [757, 200] width 144 height 29
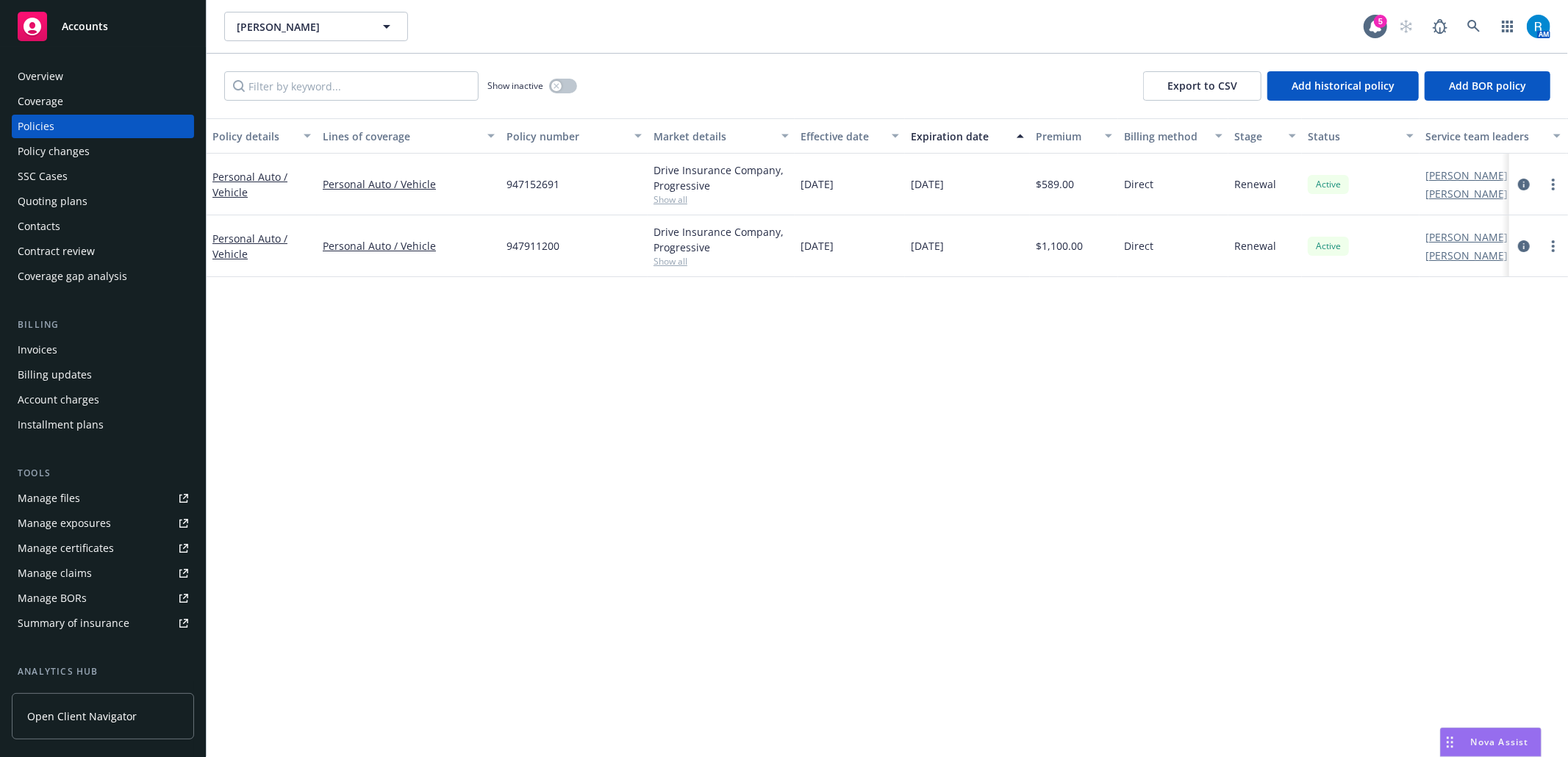
click at [59, 77] on div "Overview" at bounding box center [41, 77] width 46 height 24
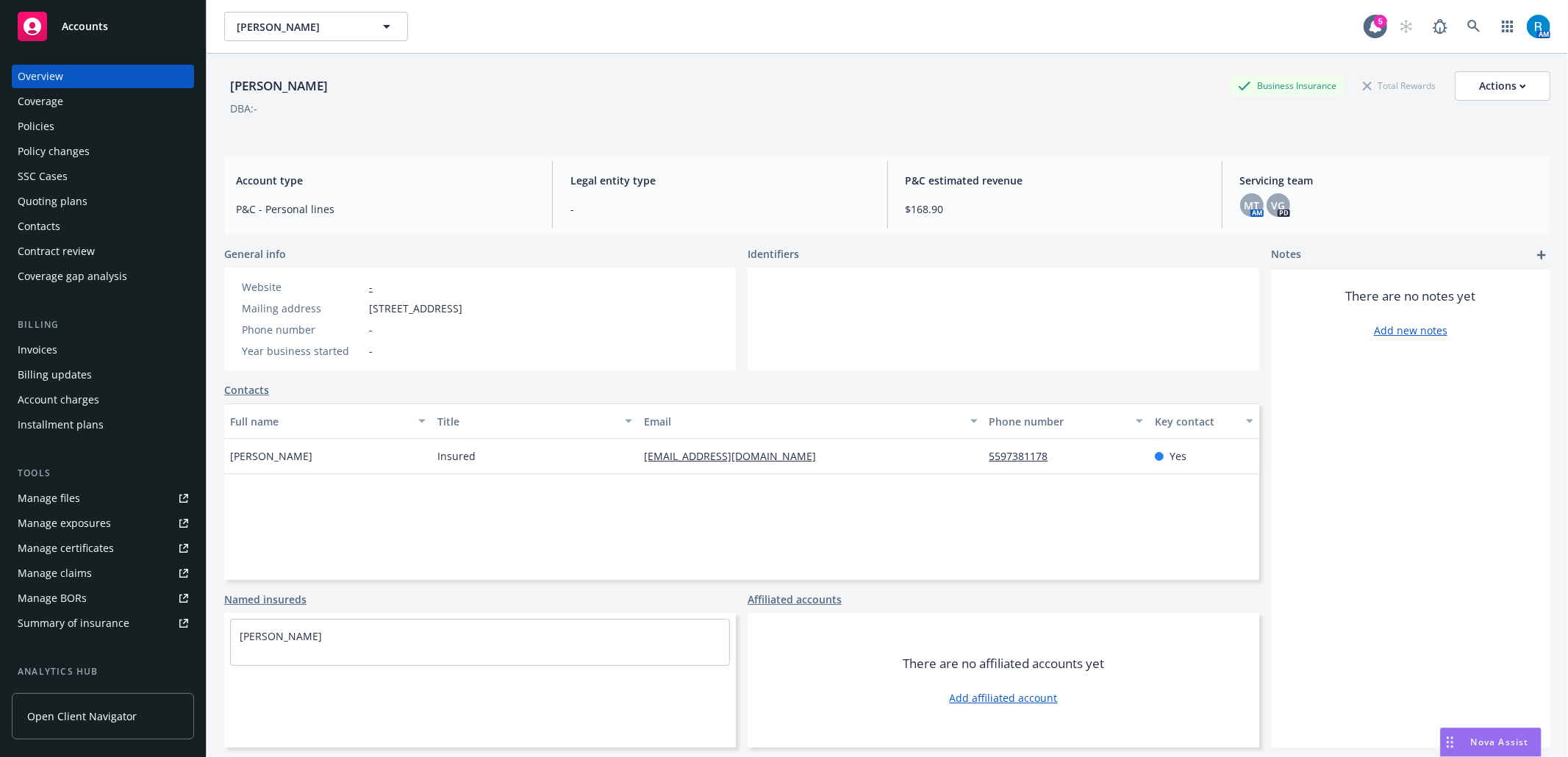
click at [93, 127] on div "Policies" at bounding box center [103, 127] width 171 height 24
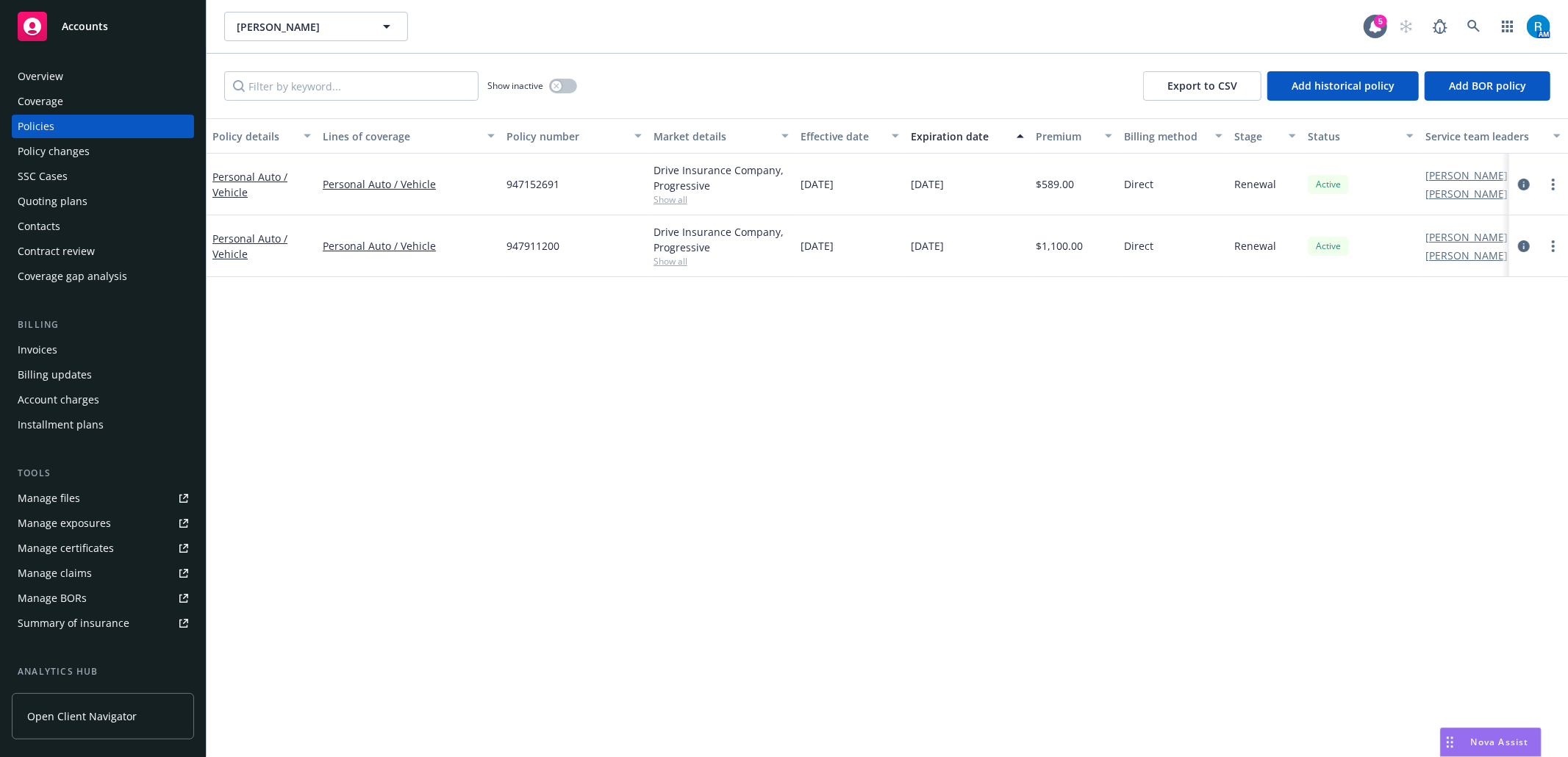
click at [35, 81] on div "Overview" at bounding box center [41, 77] width 46 height 24
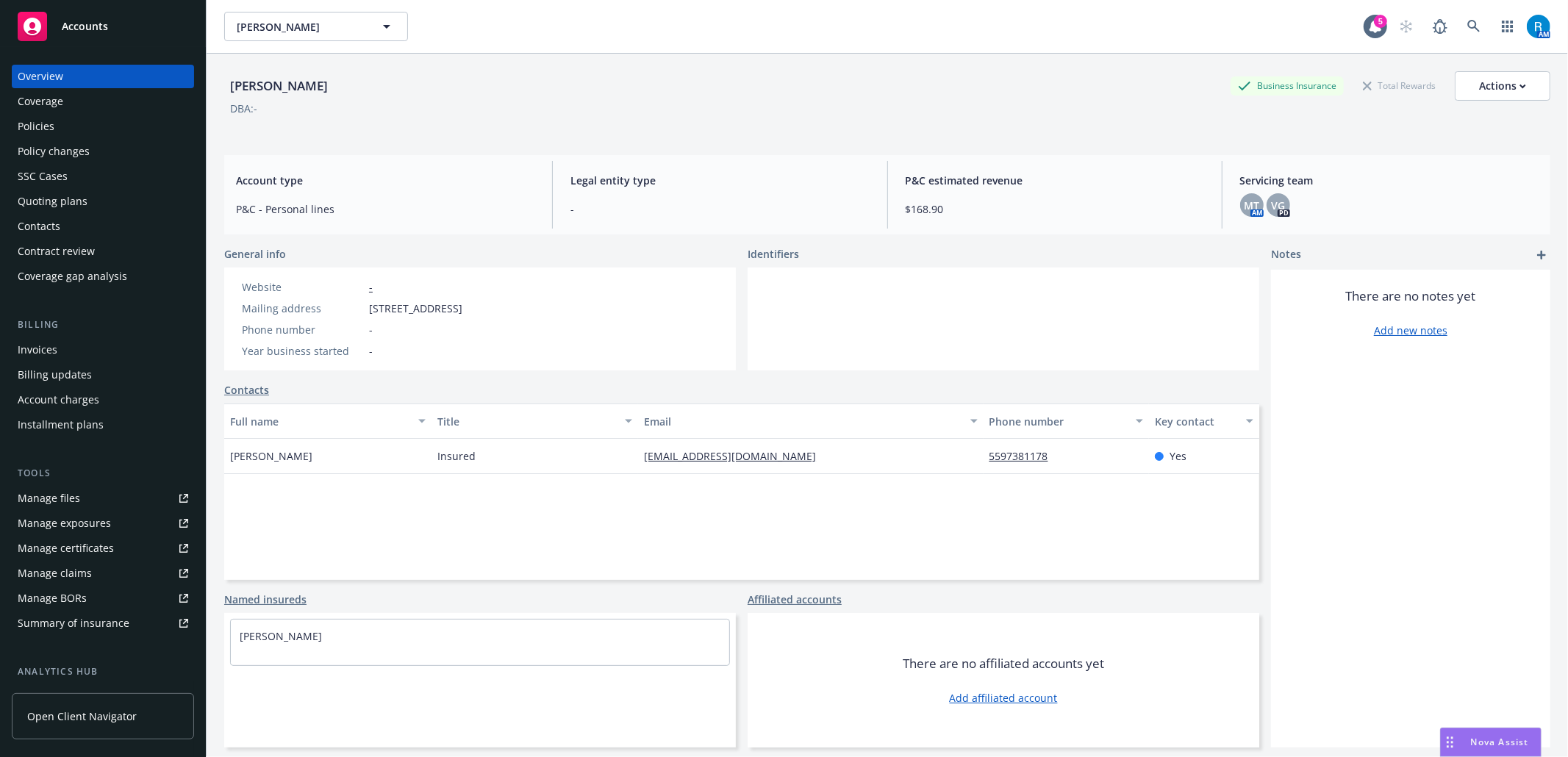
click at [39, 132] on div "Policies" at bounding box center [36, 127] width 37 height 24
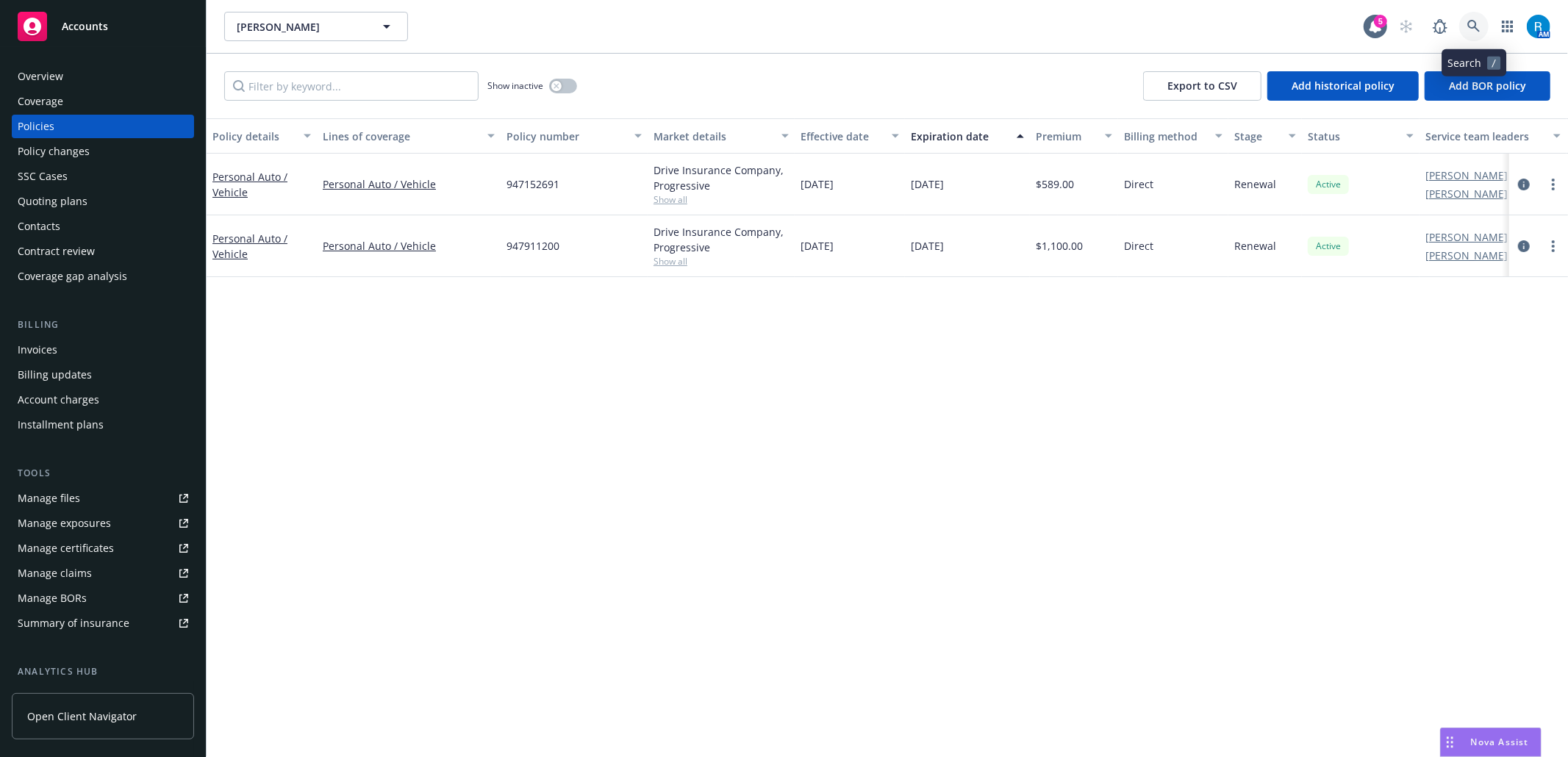
click at [1176, 29] on icon at bounding box center [1473, 26] width 13 height 13
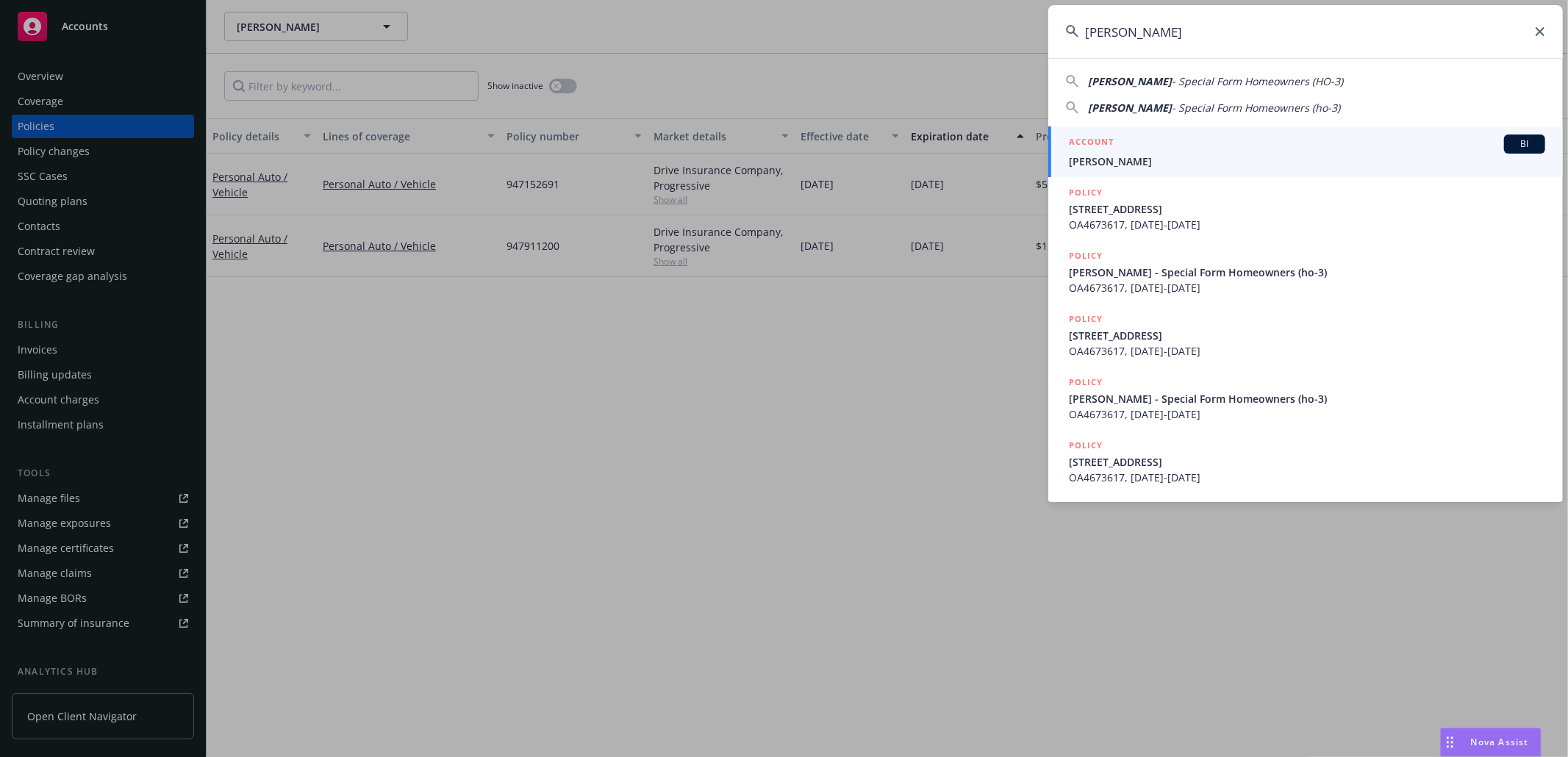
type input "Chelsea Robbins"
click at [1165, 155] on span "Chelsea Robbins" at bounding box center [1306, 161] width 476 height 15
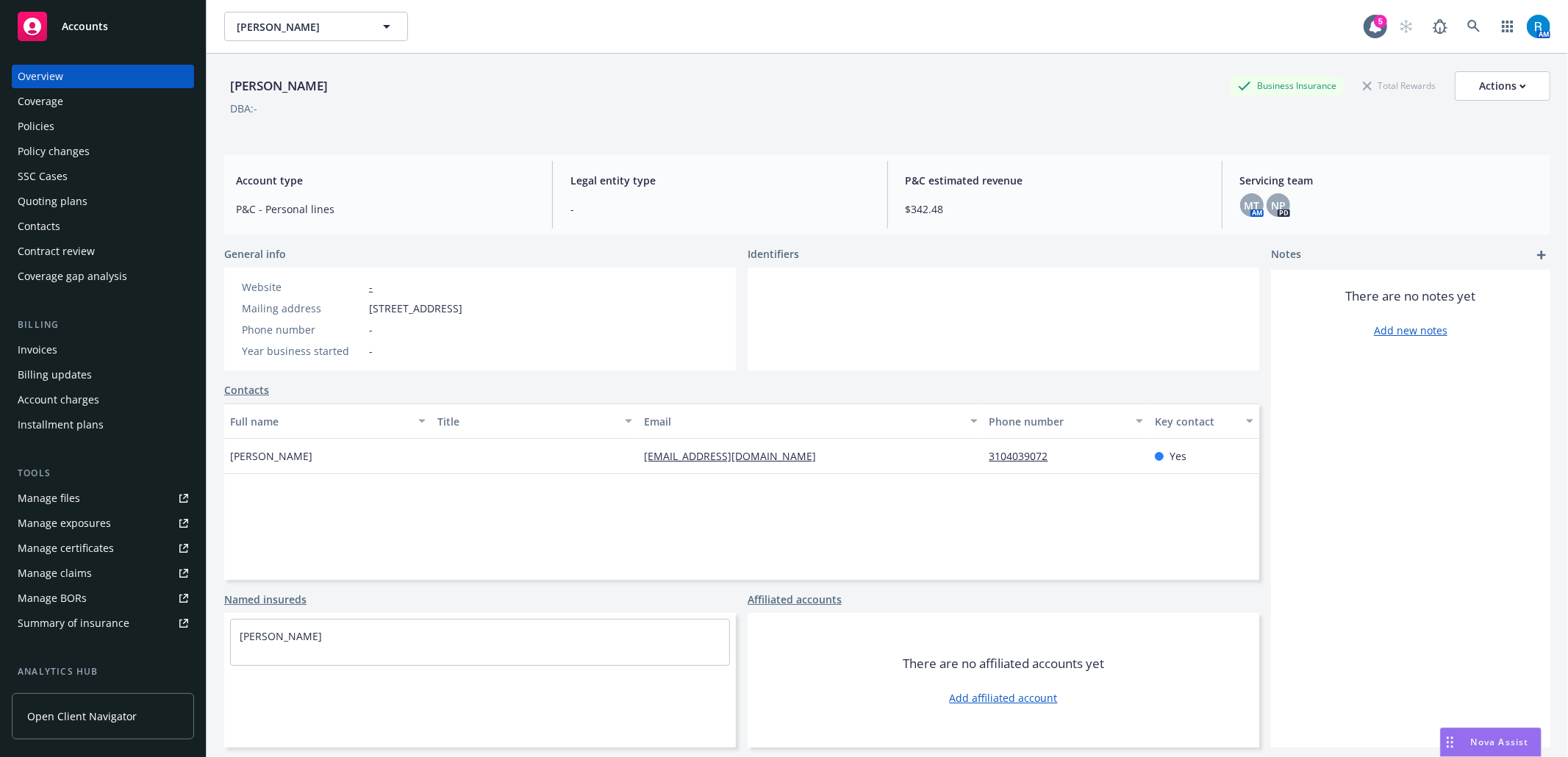
click at [115, 130] on div "Policies" at bounding box center [103, 127] width 171 height 24
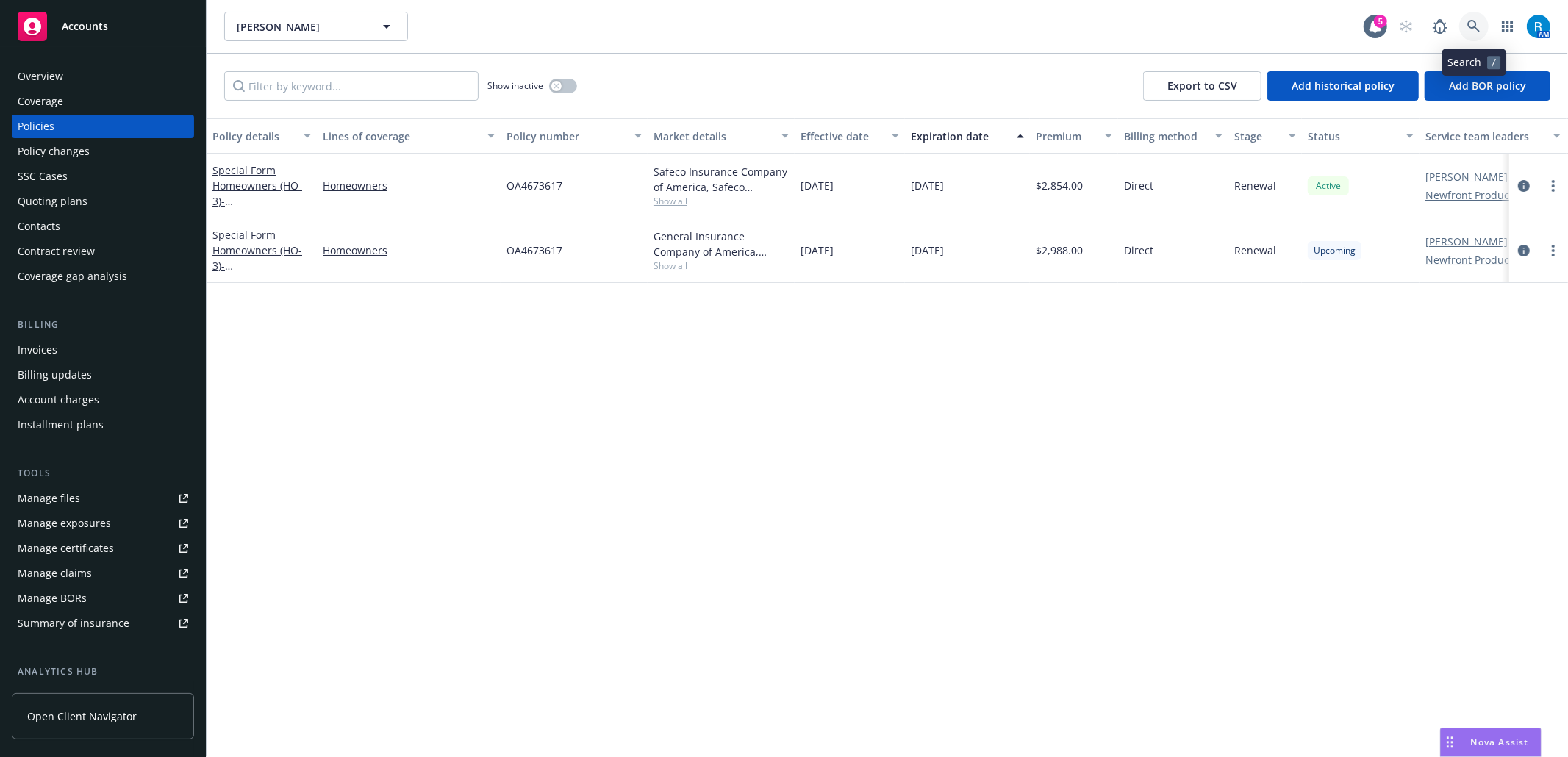
click at [1176, 22] on link at bounding box center [1473, 26] width 29 height 29
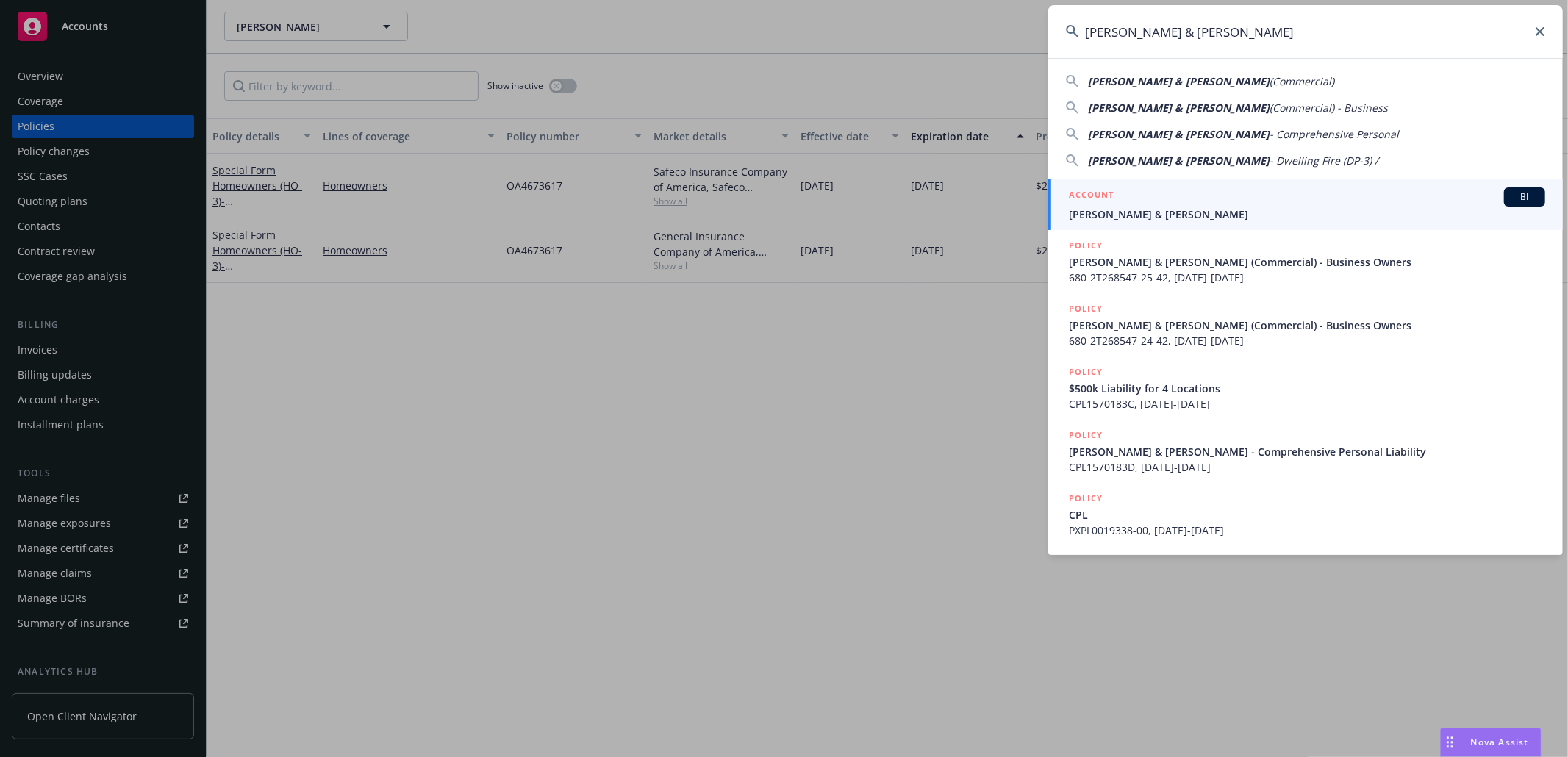
type input "Coulter, John & Christina"
click at [1150, 196] on div "ACCOUNT BI" at bounding box center [1306, 197] width 476 height 19
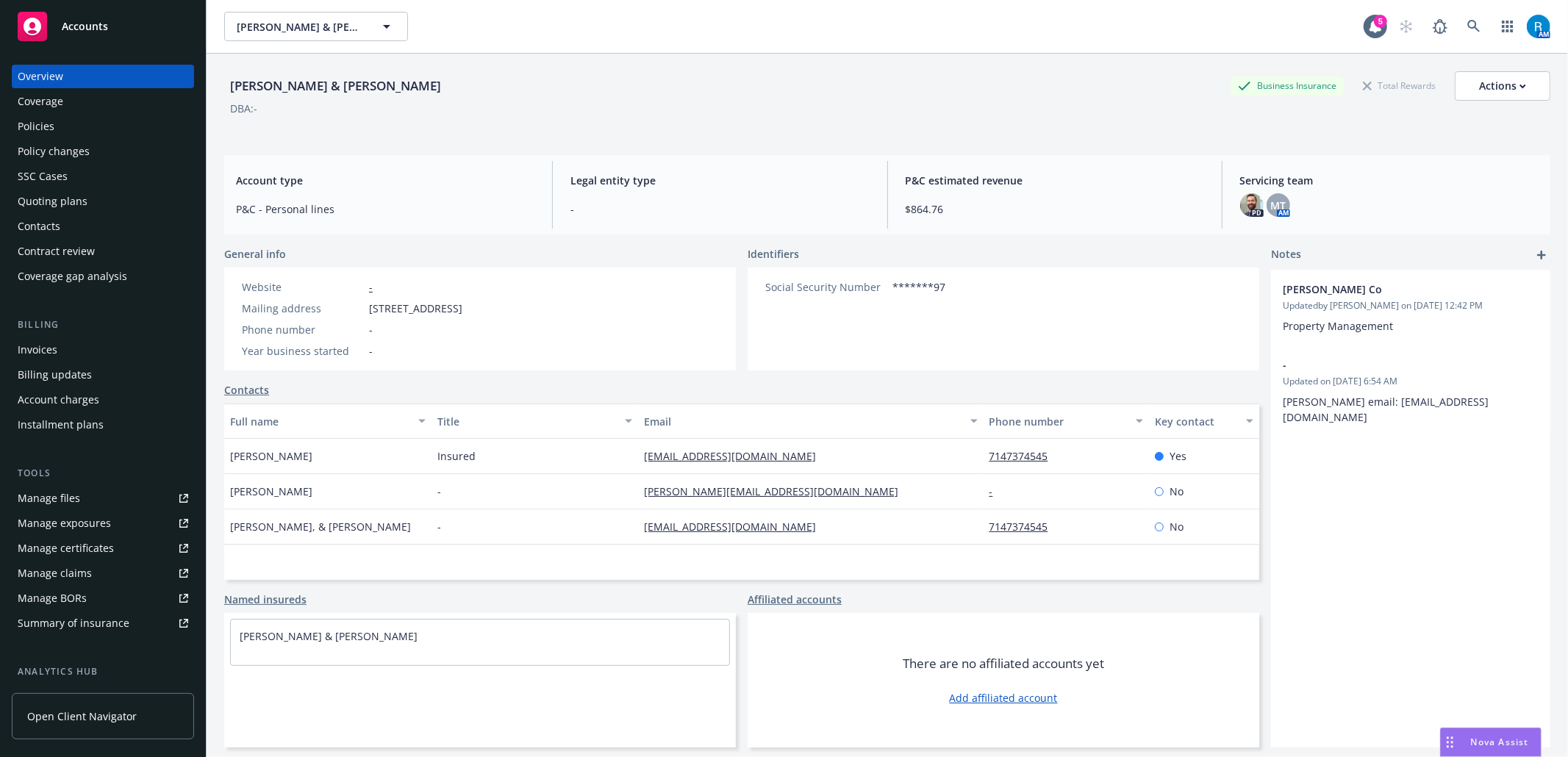
click at [71, 132] on div "Policies" at bounding box center [103, 127] width 171 height 24
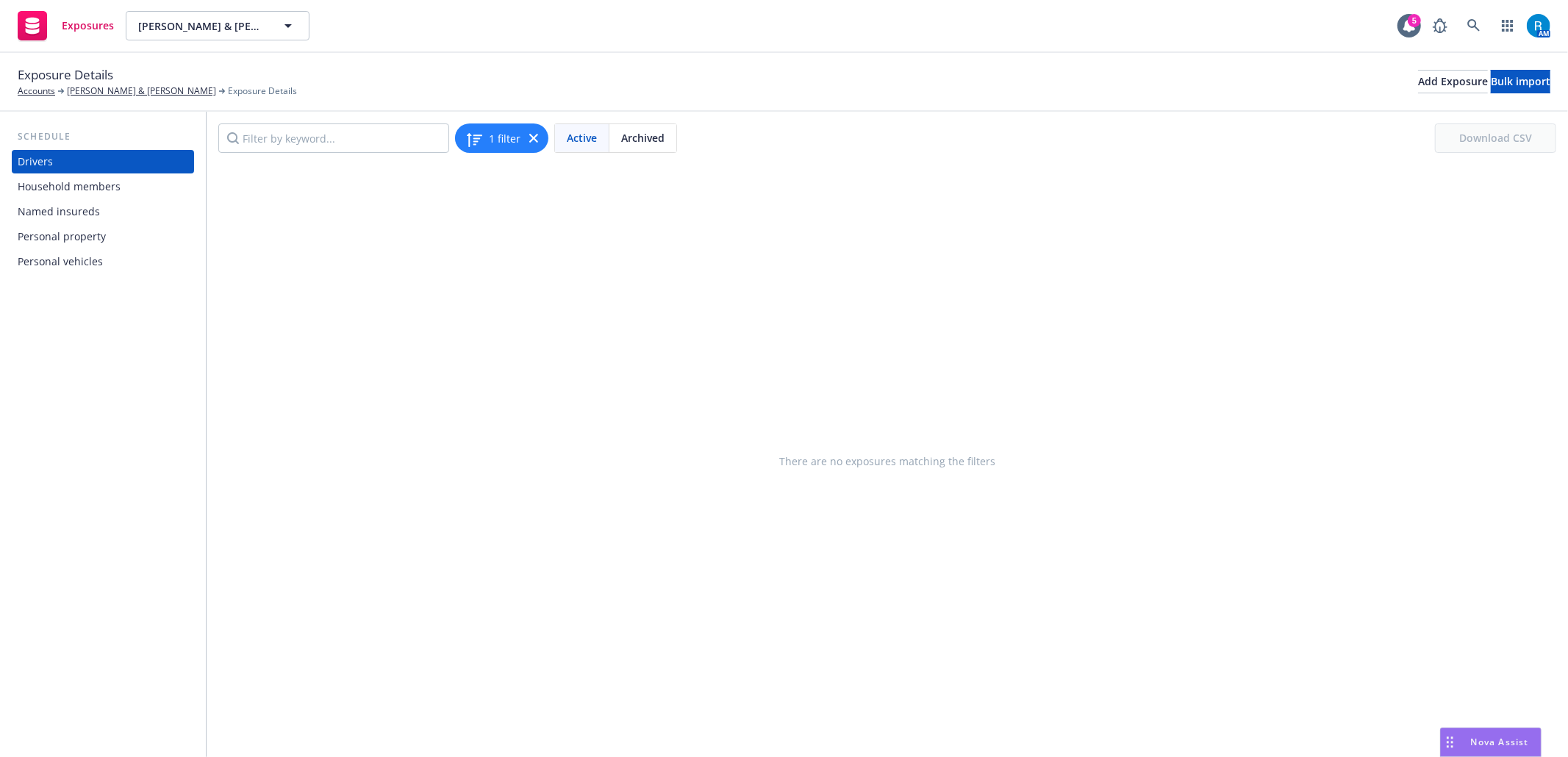
click at [87, 236] on div "Personal property" at bounding box center [62, 237] width 88 height 24
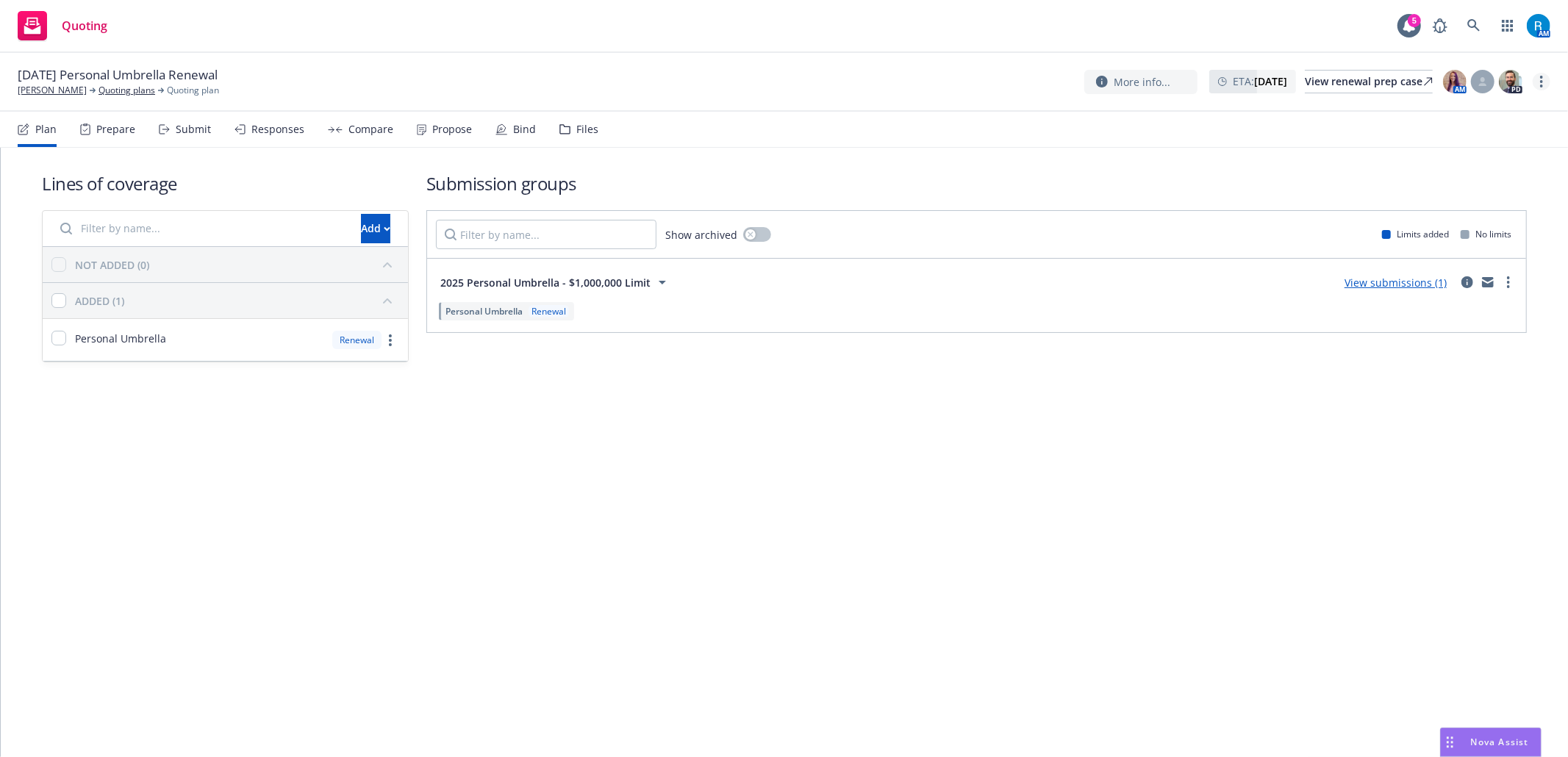
click at [1542, 74] on link "more" at bounding box center [1542, 82] width 18 height 18
click at [1472, 197] on link "Archive quoting plan" at bounding box center [1467, 200] width 164 height 29
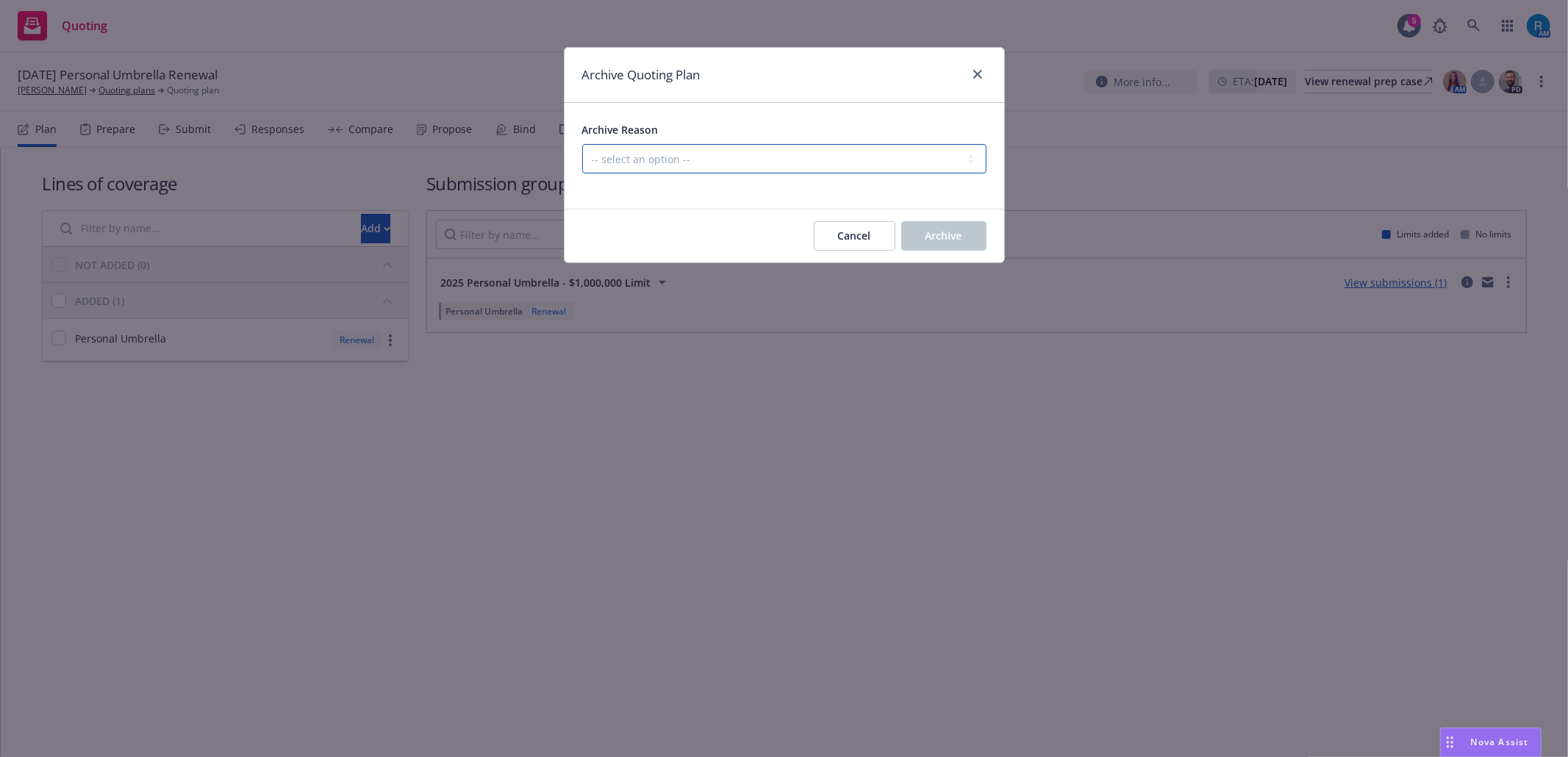
click at [863, 160] on select "-- select an option -- All policies in this renewal plan are auto-renewed Creat…" at bounding box center [784, 158] width 404 height 29
select select "ARCHIVED_RENEWAL_POLICY_AUTO_RENEWED"
click at [582, 145] on select "-- select an option -- All policies in this renewal plan are auto-renewed Creat…" at bounding box center [784, 158] width 404 height 29
click at [928, 236] on span "Archive" at bounding box center [944, 236] width 37 height 14
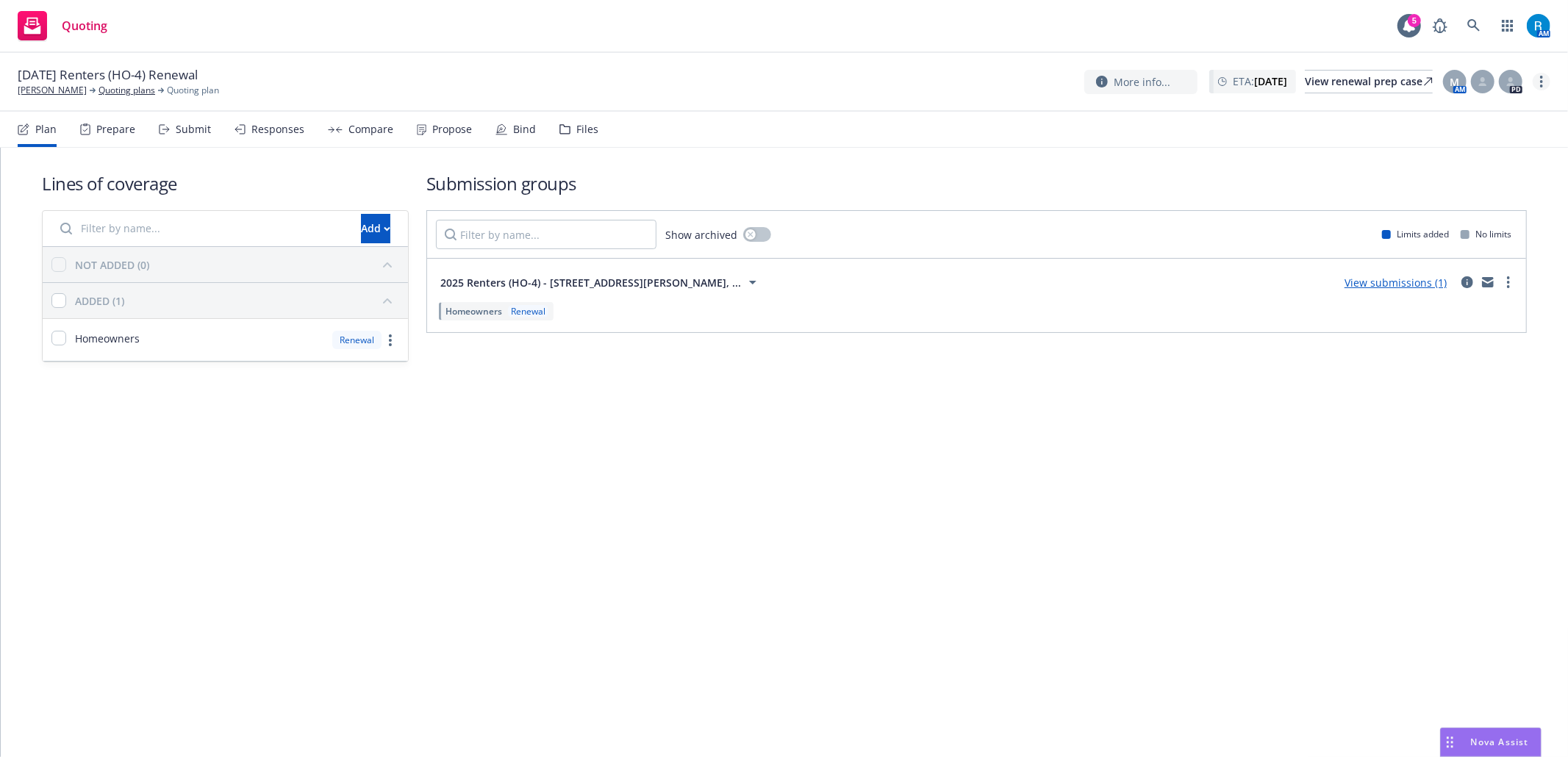
click at [1542, 79] on icon "more" at bounding box center [1541, 82] width 3 height 12
click at [1475, 202] on link "Archive quoting plan" at bounding box center [1467, 200] width 164 height 29
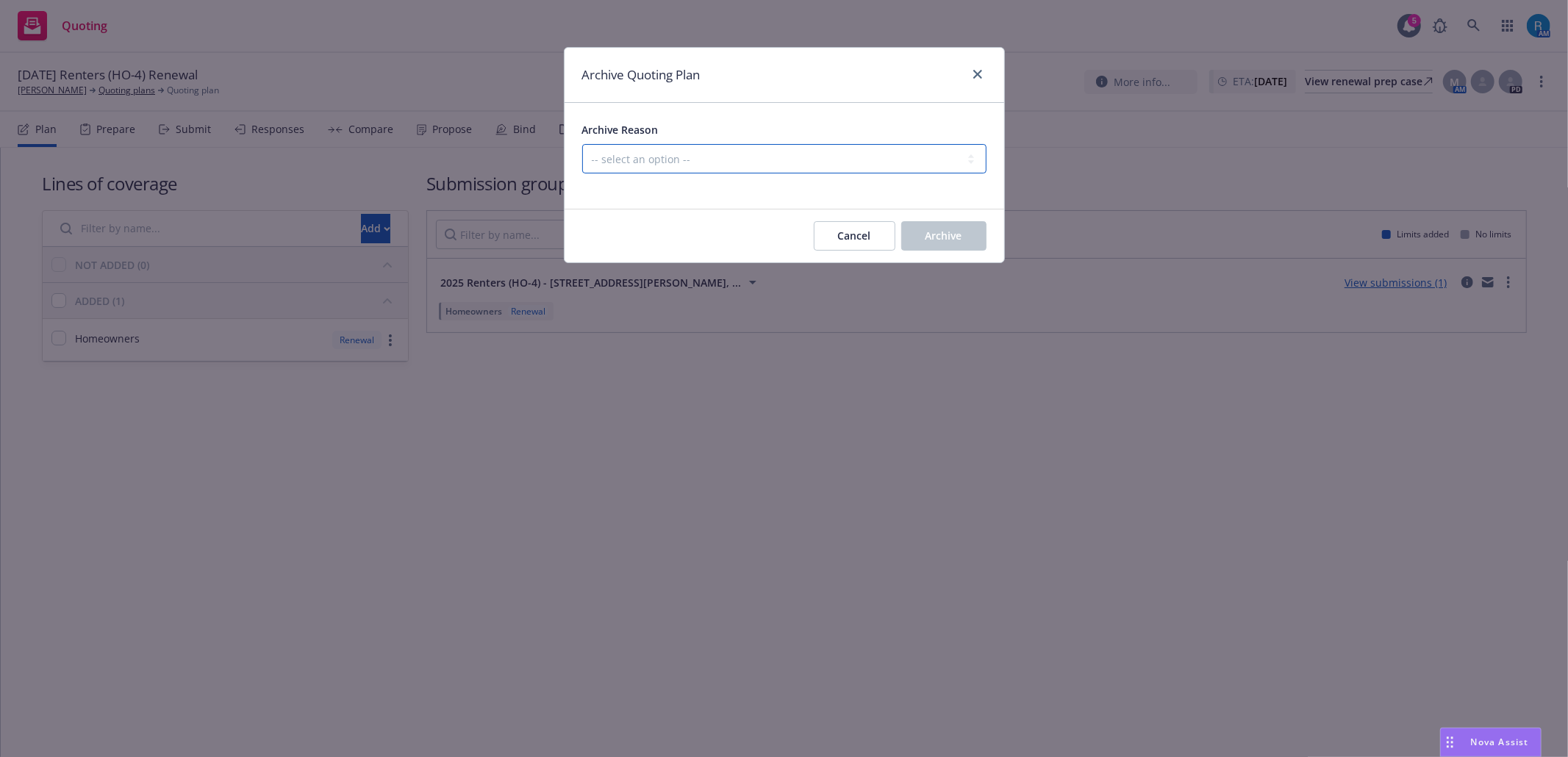
drag, startPoint x: 812, startPoint y: 163, endPoint x: 801, endPoint y: 172, distance: 14.2
click at [812, 163] on select "-- select an option -- All policies in this renewal plan are auto-renewed Creat…" at bounding box center [784, 158] width 404 height 29
select select "ARCHIVED_RENEWAL_POLICY_AUTO_RENEWED"
click at [582, 145] on select "-- select an option -- All policies in this renewal plan are auto-renewed Creat…" at bounding box center [784, 158] width 404 height 29
click at [969, 238] on button "Archive" at bounding box center [943, 236] width 85 height 29
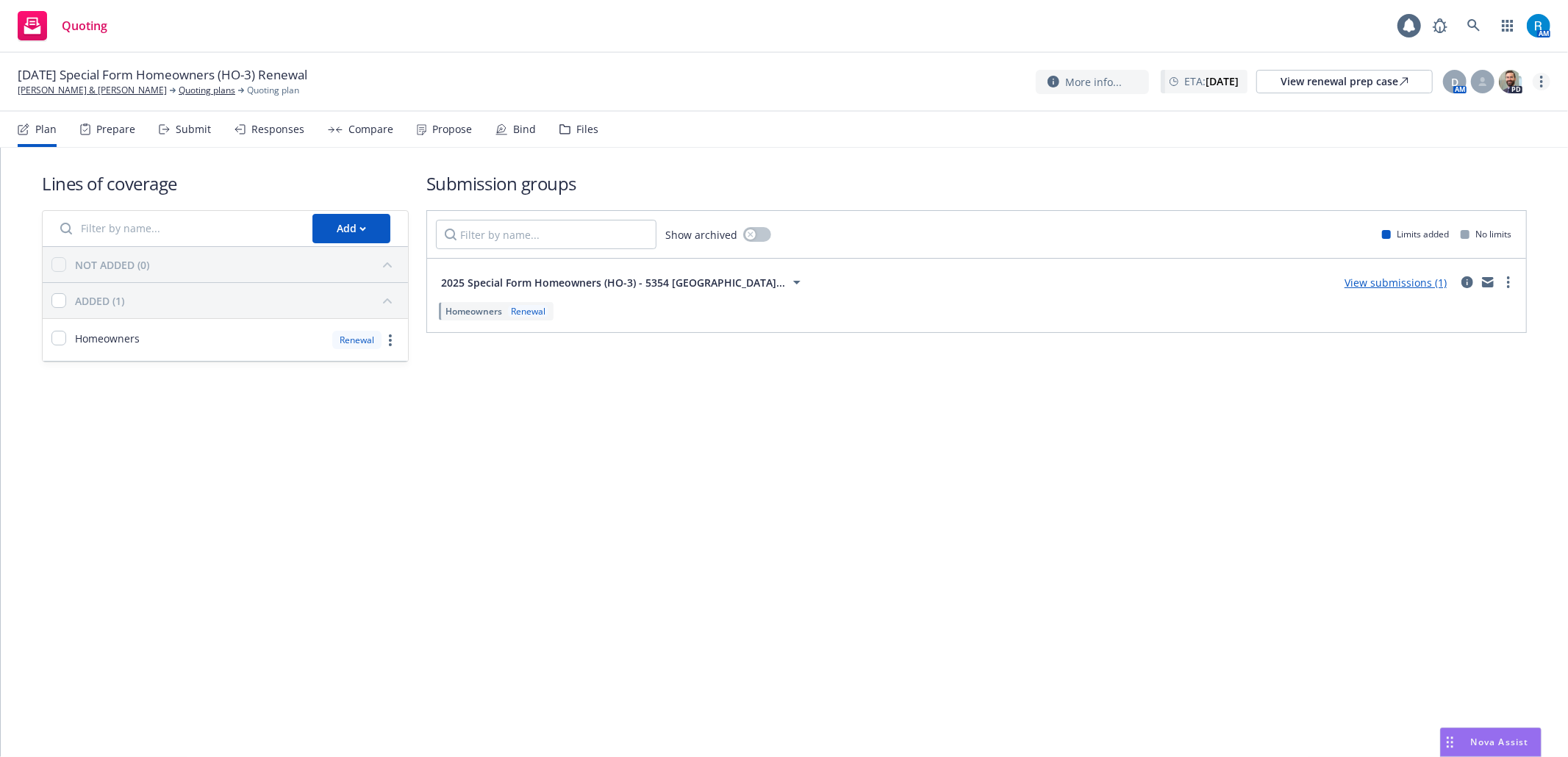
click at [1540, 78] on icon "more" at bounding box center [1541, 82] width 3 height 12
click at [1476, 200] on link "Archive quoting plan" at bounding box center [1467, 200] width 164 height 29
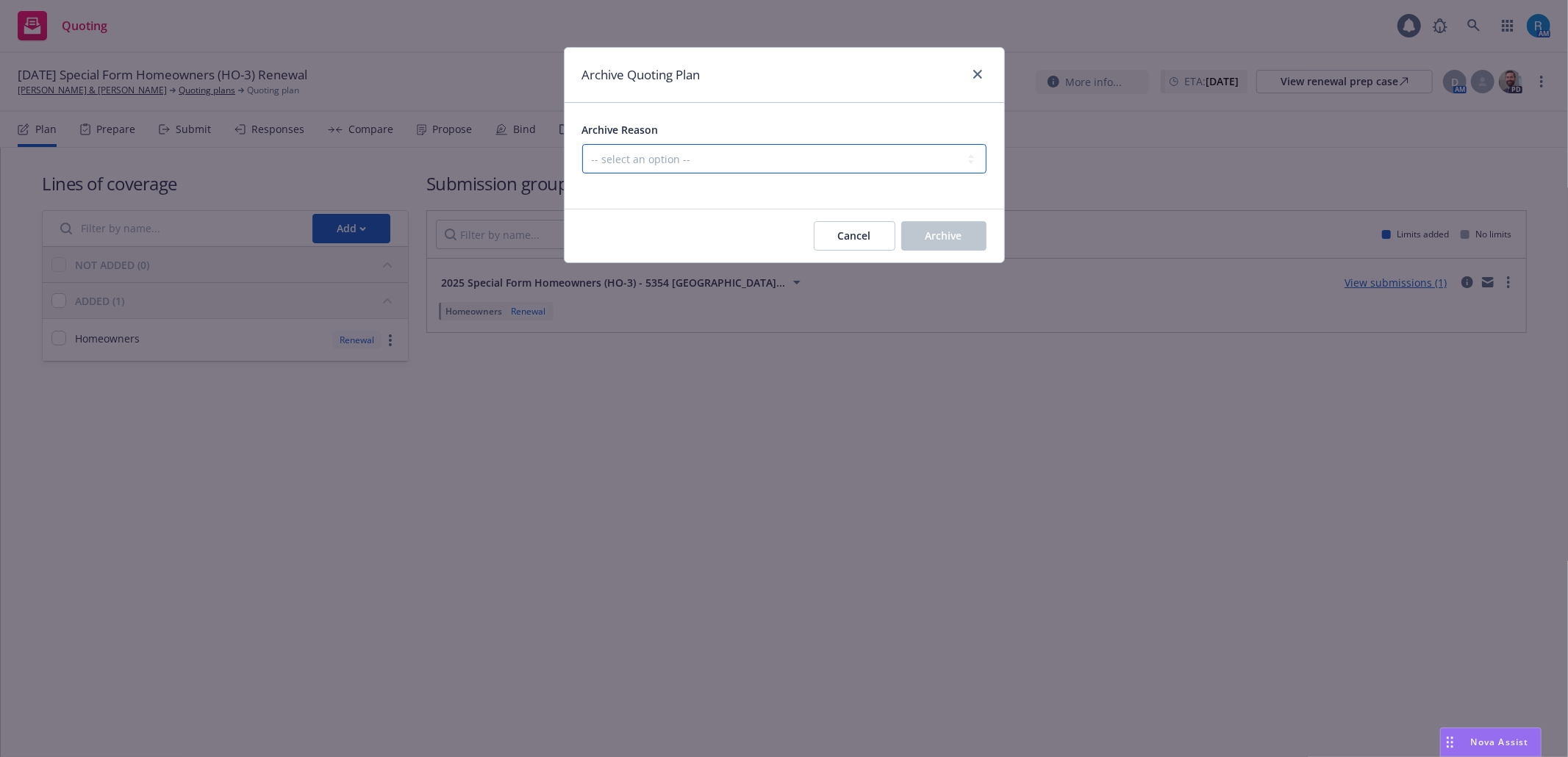
click at [774, 153] on select "-- select an option -- All policies in this renewal plan are auto-renewed Creat…" at bounding box center [784, 158] width 404 height 29
select select "ARCHIVED_RENEWAL_POLICY_AUTO_RENEWED"
click at [582, 145] on select "-- select an option -- All policies in this renewal plan are auto-renewed Creat…" at bounding box center [784, 158] width 404 height 29
click at [951, 241] on span "Archive" at bounding box center [944, 236] width 37 height 14
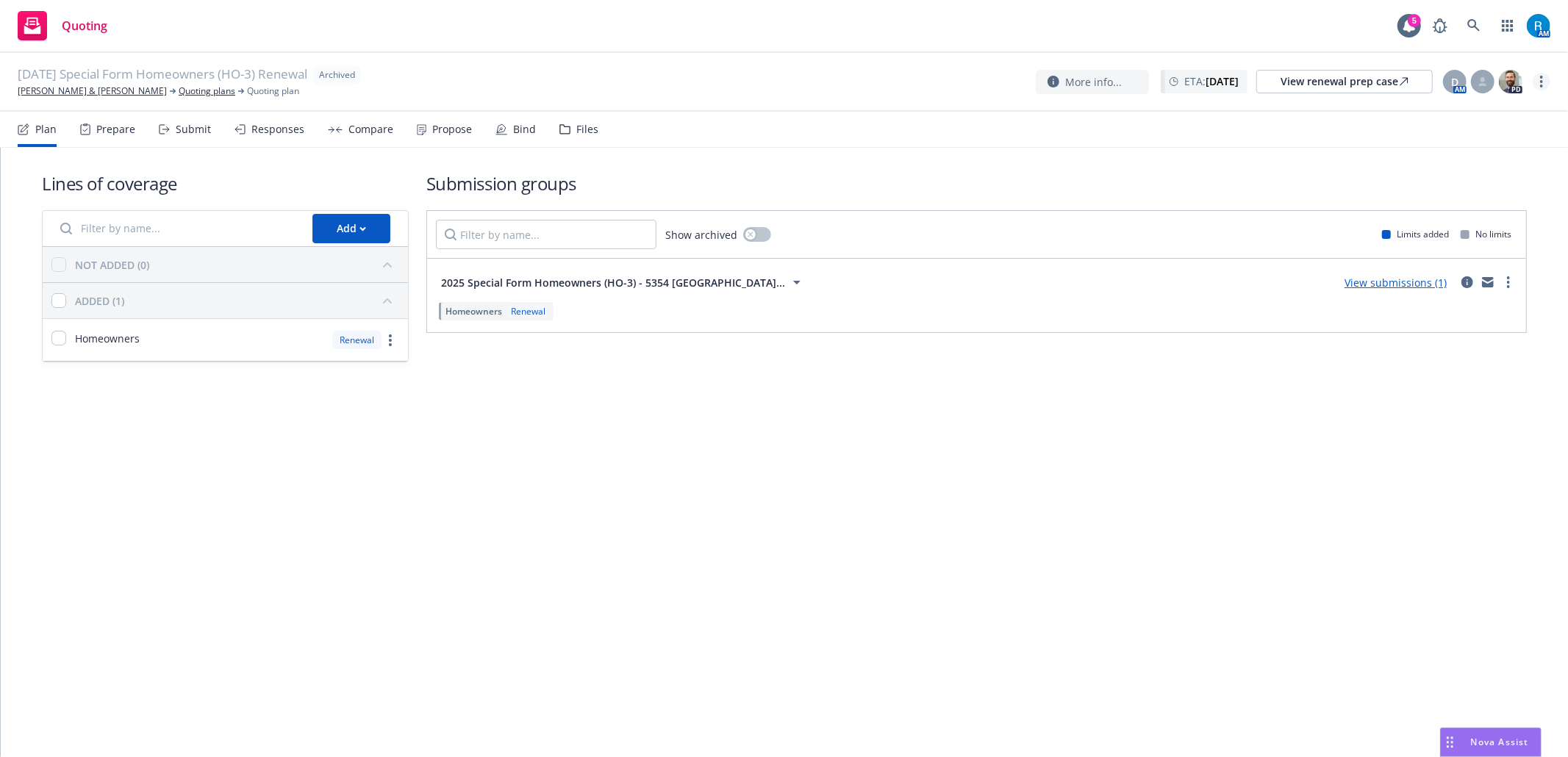
click at [1541, 84] on icon "more" at bounding box center [1541, 82] width 3 height 12
click at [1544, 74] on link "more" at bounding box center [1542, 82] width 18 height 18
click at [1501, 201] on link "Archive quoting plan" at bounding box center [1467, 200] width 164 height 29
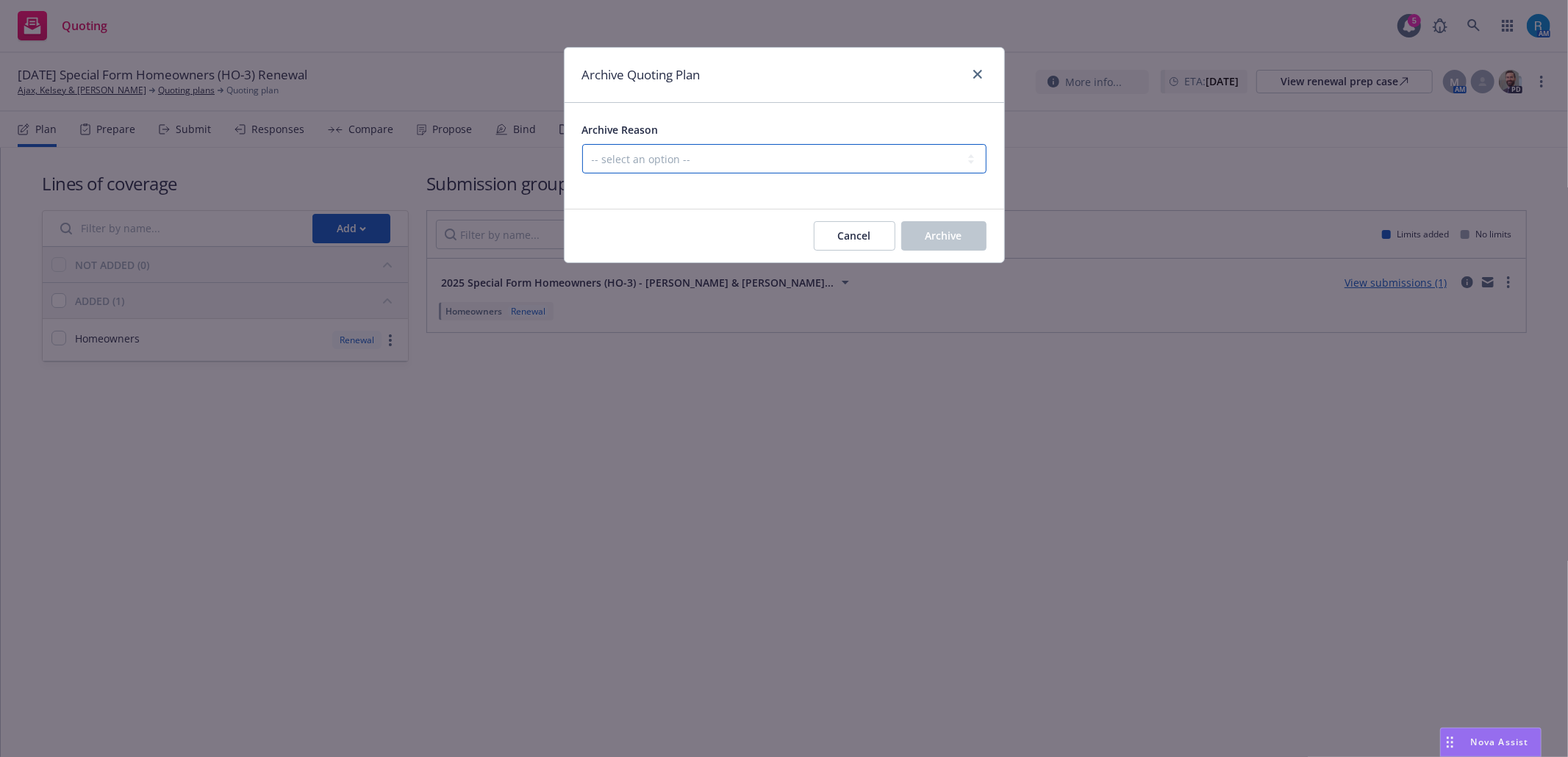
click at [878, 165] on select "-- select an option -- All policies in this renewal plan are auto-renewed Creat…" at bounding box center [784, 158] width 404 height 29
select select "ARCHIVED_RENEWAL_POLICY_AUTO_RENEWED"
click at [582, 145] on select "-- select an option -- All policies in this renewal plan are auto-renewed Creat…" at bounding box center [784, 158] width 404 height 29
click at [960, 244] on button "Archive" at bounding box center [943, 236] width 85 height 29
